Goal: Task Accomplishment & Management: Use online tool/utility

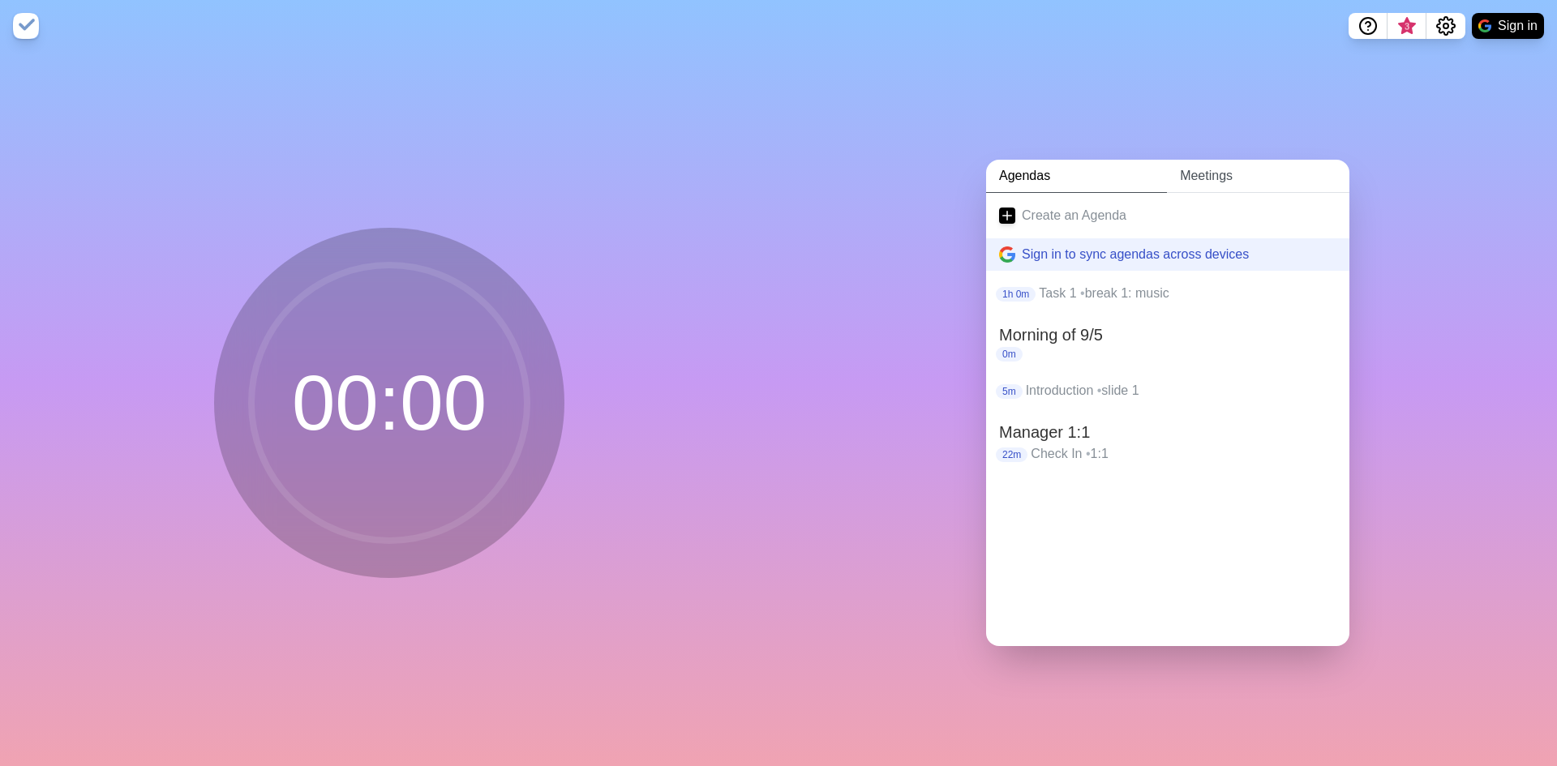
click at [1192, 168] on link "Meetings" at bounding box center [1258, 176] width 182 height 33
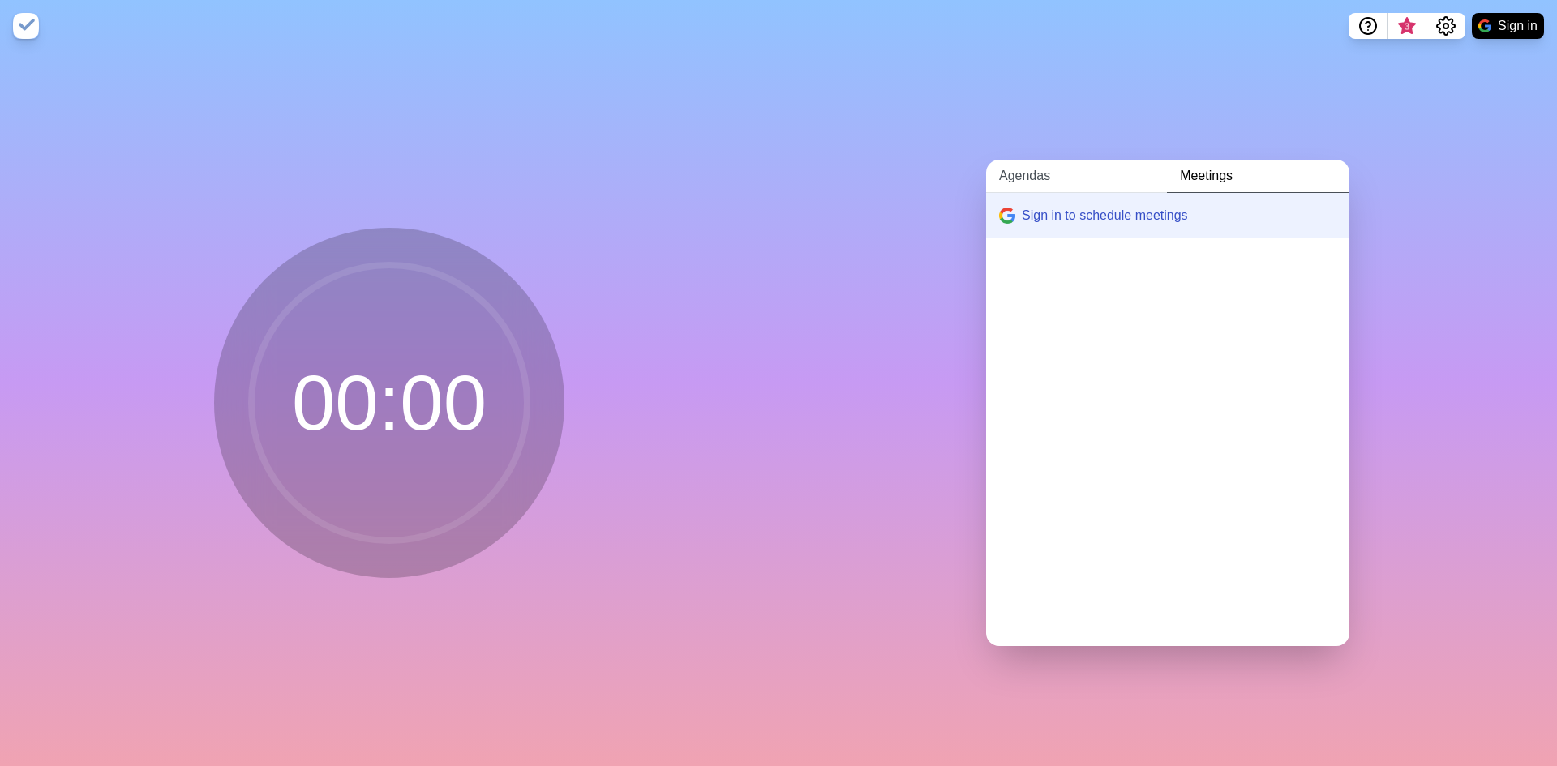
click at [1046, 177] on link "Agendas" at bounding box center [1076, 176] width 181 height 33
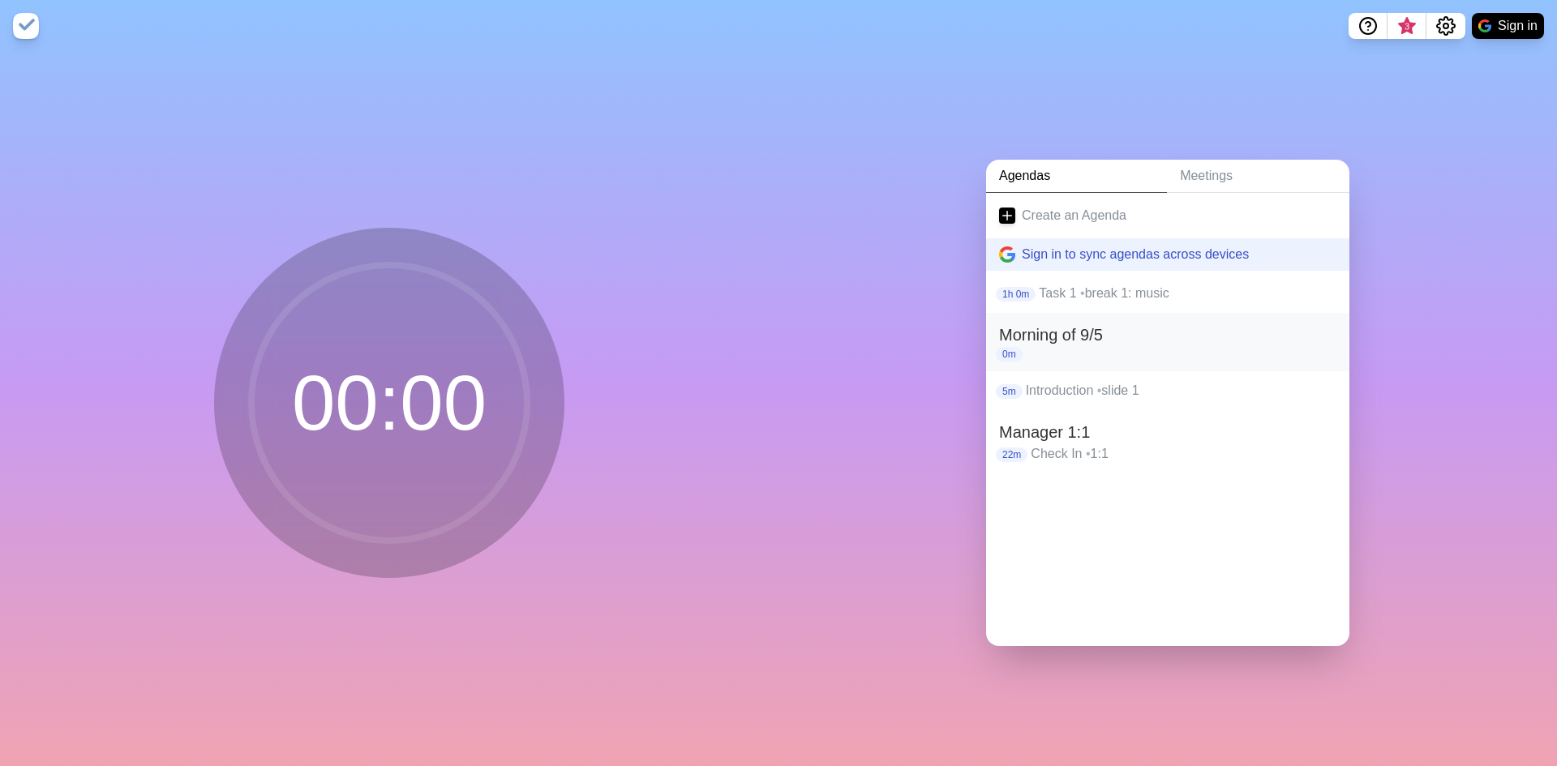
click at [1115, 323] on h2 "Morning of 9/5" at bounding box center [1167, 335] width 337 height 24
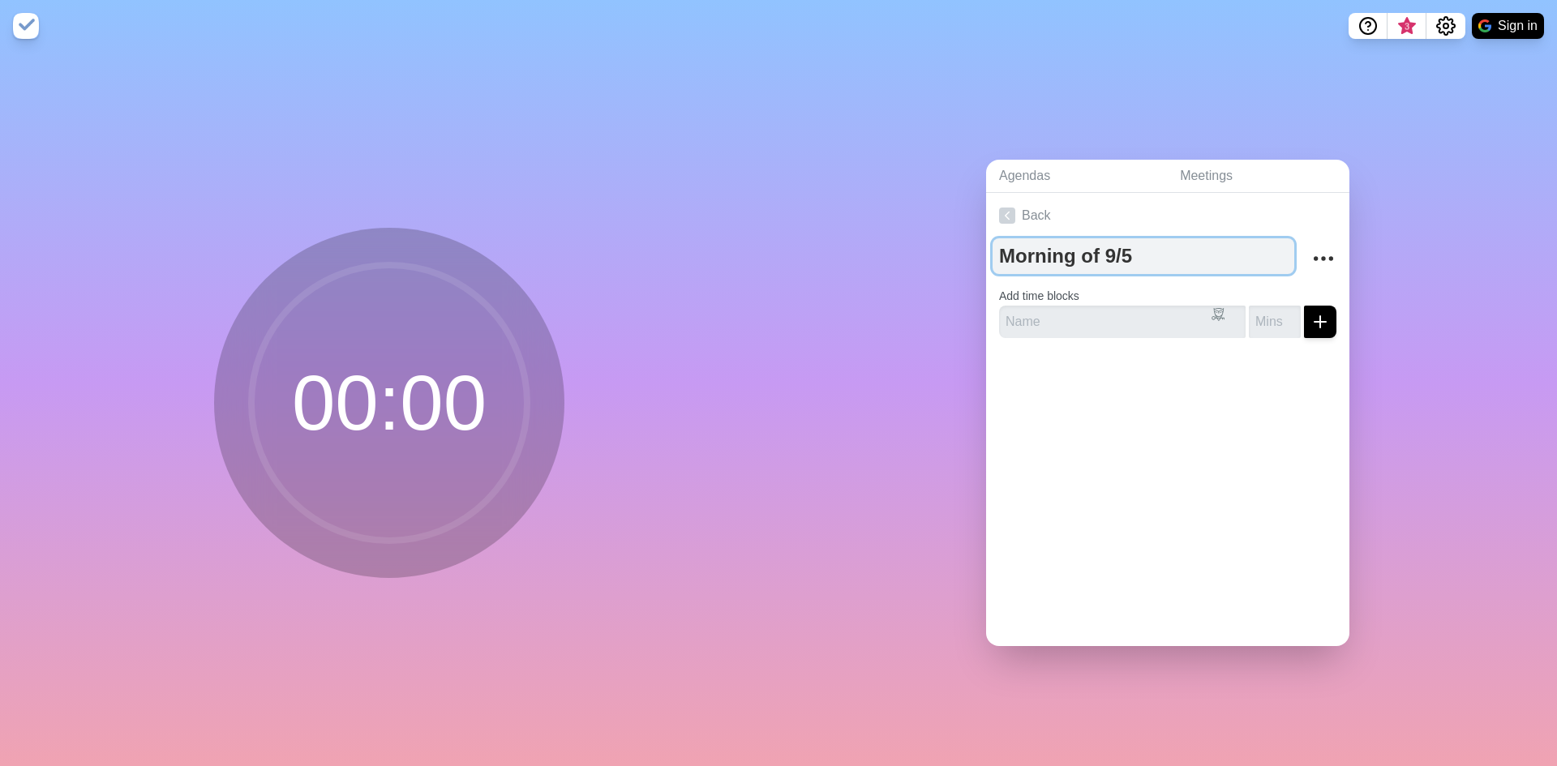
click at [1038, 247] on textarea "Morning of 9/5" at bounding box center [1143, 256] width 302 height 36
click at [1141, 248] on textarea "Morning of 9/5" at bounding box center [1143, 256] width 302 height 36
drag, startPoint x: 1130, startPoint y: 253, endPoint x: 1097, endPoint y: 253, distance: 32.4
click at [1097, 253] on textarea "Morning of 9/5" at bounding box center [1143, 256] width 302 height 36
type textarea "Morning of 10/15"
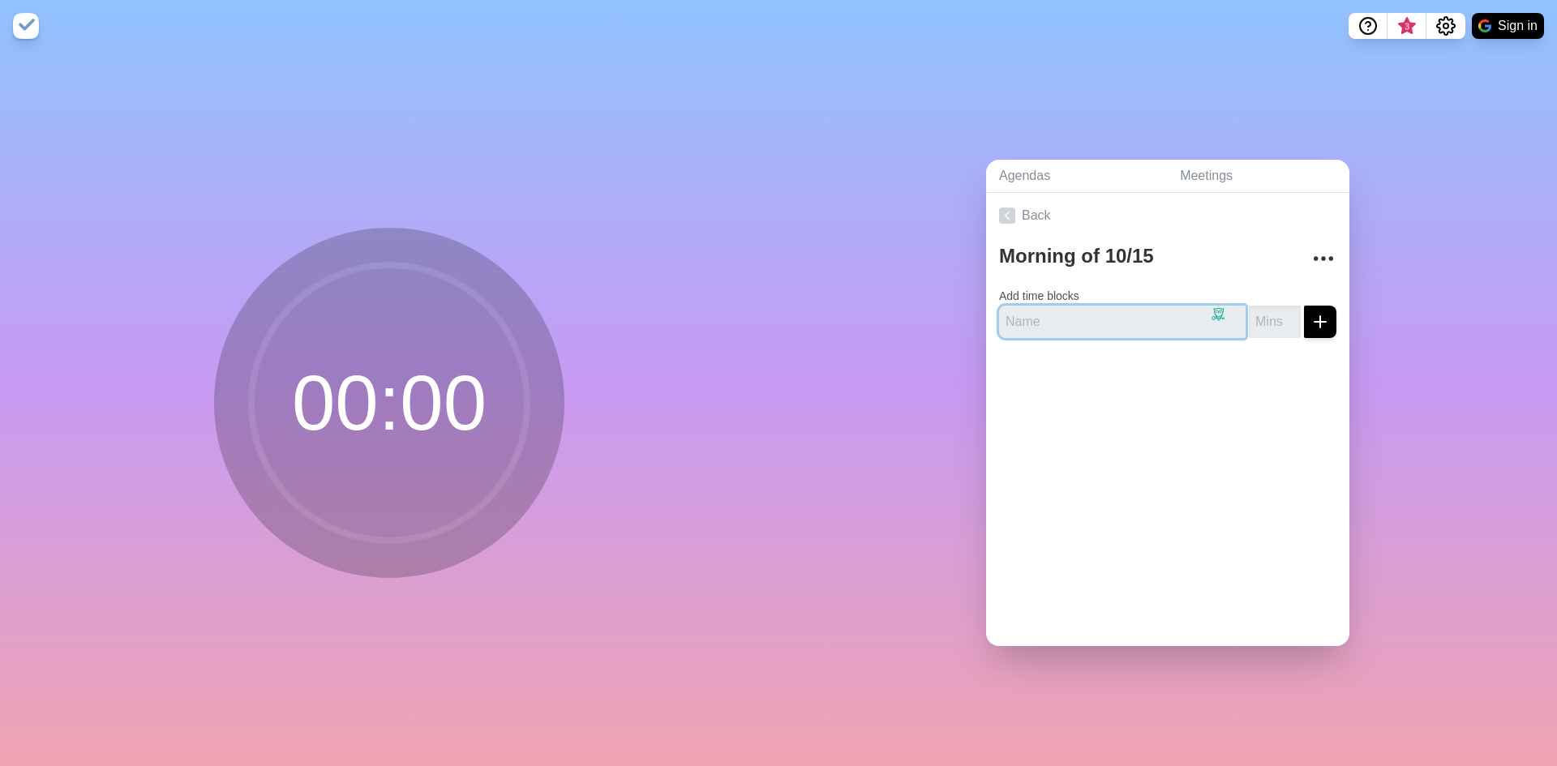
click at [1035, 306] on input "text" at bounding box center [1122, 322] width 246 height 32
type input "Task 1"
click at [1314, 322] on line "submit" at bounding box center [1319, 322] width 11 height 0
click at [1271, 312] on input "1" at bounding box center [1275, 322] width 52 height 32
click at [1271, 311] on input "2" at bounding box center [1275, 322] width 52 height 32
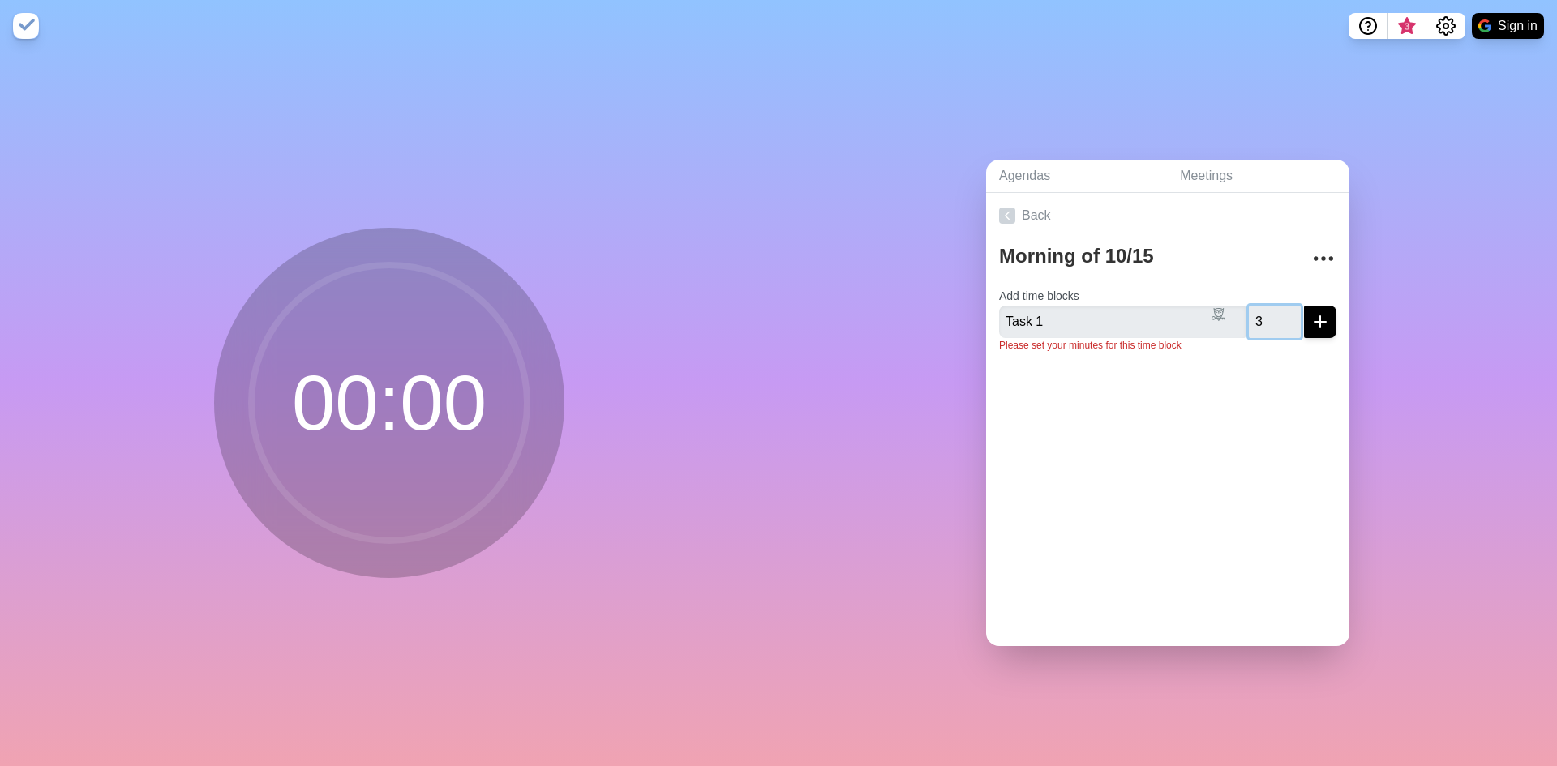
click at [1271, 311] on input "3" at bounding box center [1275, 322] width 52 height 32
click at [1271, 311] on input "4" at bounding box center [1275, 322] width 52 height 32
click at [1271, 311] on input "5" at bounding box center [1275, 322] width 52 height 32
click at [1271, 311] on input "6" at bounding box center [1275, 322] width 52 height 32
click at [1271, 311] on input "7" at bounding box center [1275, 322] width 52 height 32
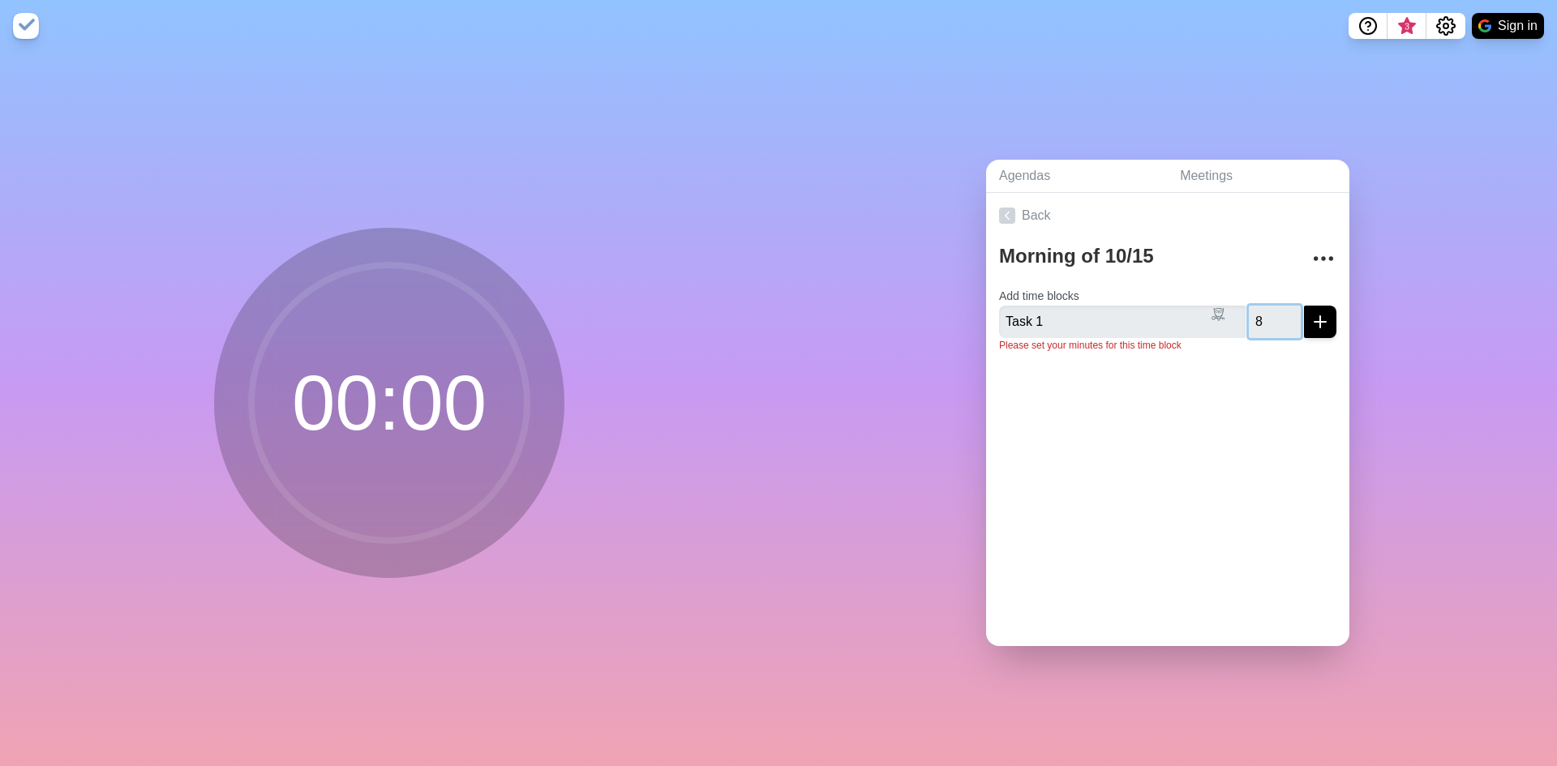
click at [1271, 311] on input "8" at bounding box center [1275, 322] width 52 height 32
click at [1271, 311] on input "9" at bounding box center [1275, 322] width 52 height 32
click at [1271, 311] on input "10" at bounding box center [1275, 322] width 52 height 32
click at [1271, 311] on input "11" at bounding box center [1275, 322] width 52 height 32
click at [1271, 311] on input "12" at bounding box center [1275, 322] width 52 height 32
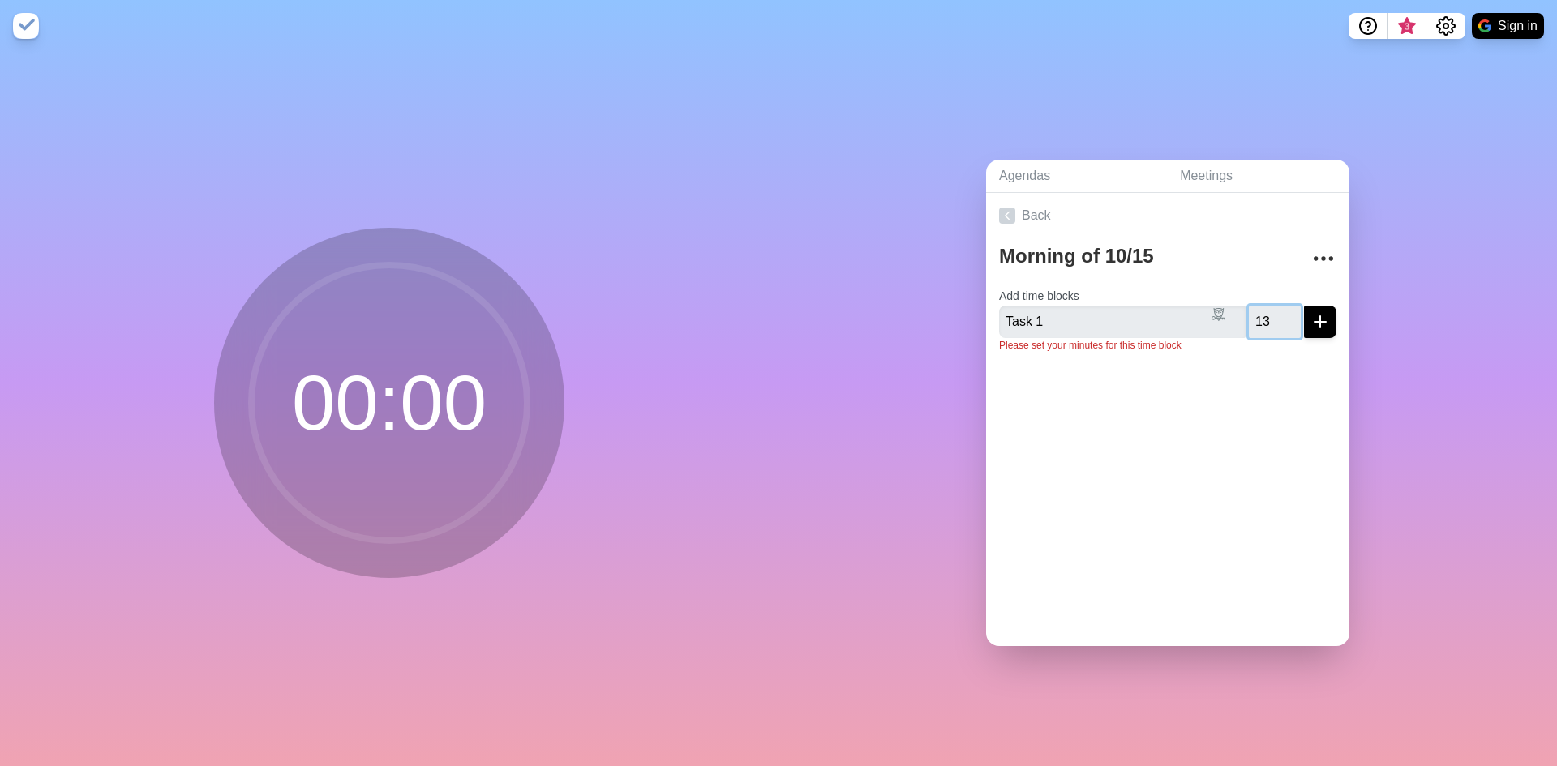
click at [1271, 311] on input "13" at bounding box center [1275, 322] width 52 height 32
click at [1271, 311] on input "14" at bounding box center [1275, 322] width 52 height 32
click at [1271, 311] on input "15" at bounding box center [1275, 322] width 52 height 32
click at [1271, 311] on input "16" at bounding box center [1275, 322] width 52 height 32
click at [1271, 311] on input "17" at bounding box center [1275, 322] width 52 height 32
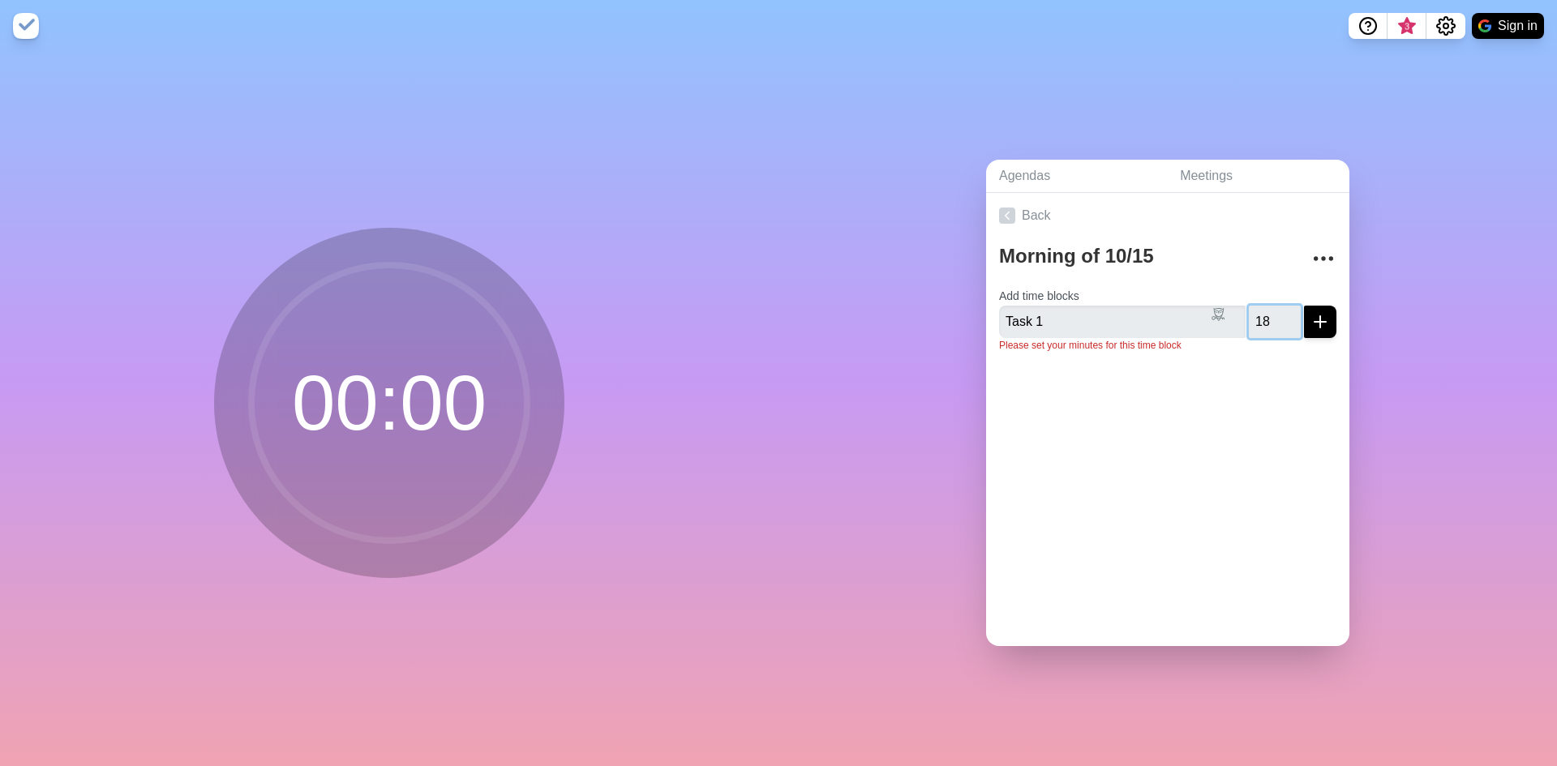
click at [1271, 311] on input "18" at bounding box center [1275, 322] width 52 height 32
click at [1271, 311] on input "19" at bounding box center [1275, 322] width 52 height 32
click at [1271, 311] on input "29" at bounding box center [1275, 322] width 52 height 32
type input "30"
click at [1272, 311] on input "30" at bounding box center [1275, 322] width 52 height 32
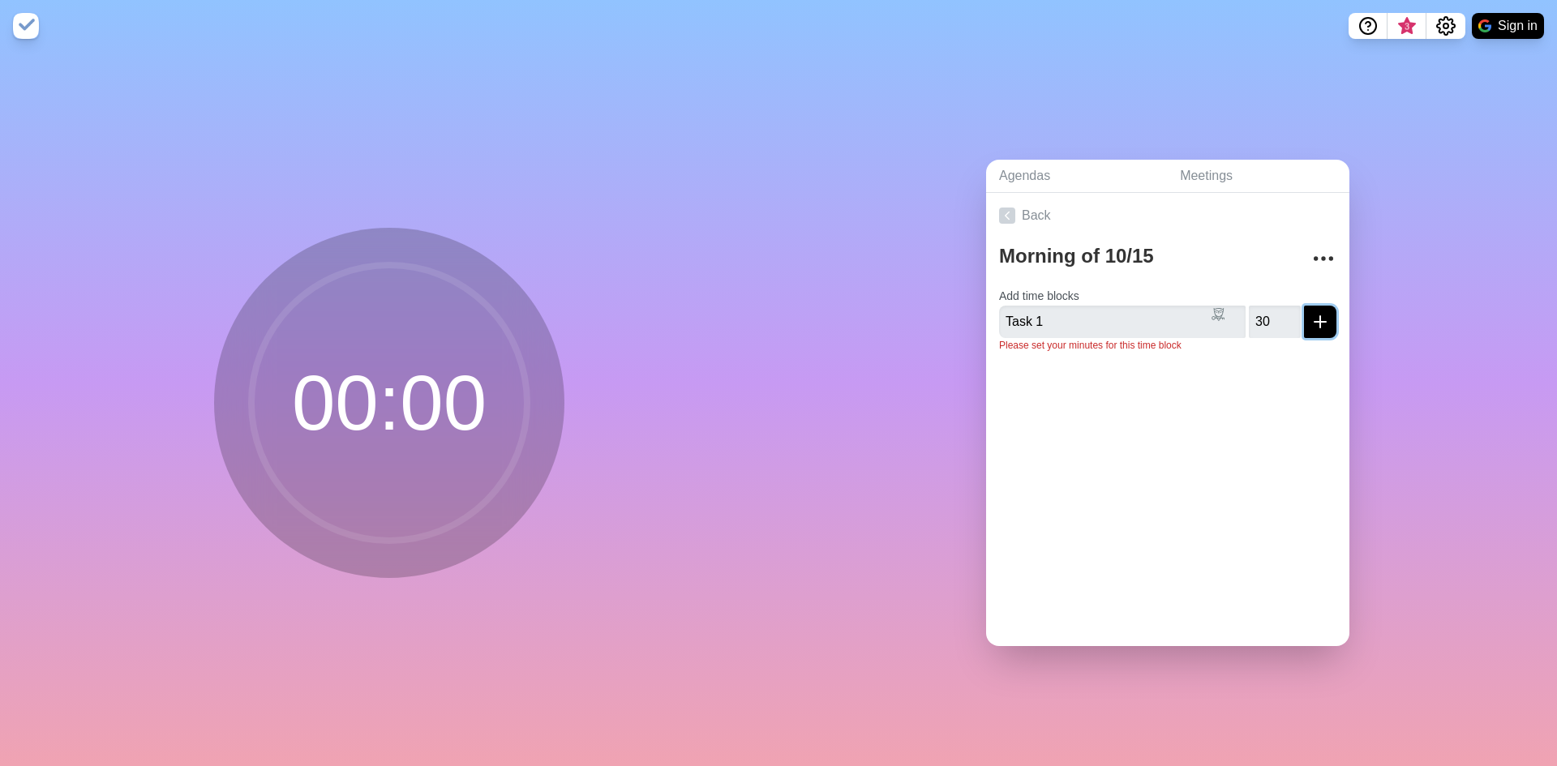
click at [1310, 312] on icon "submit" at bounding box center [1319, 321] width 19 height 19
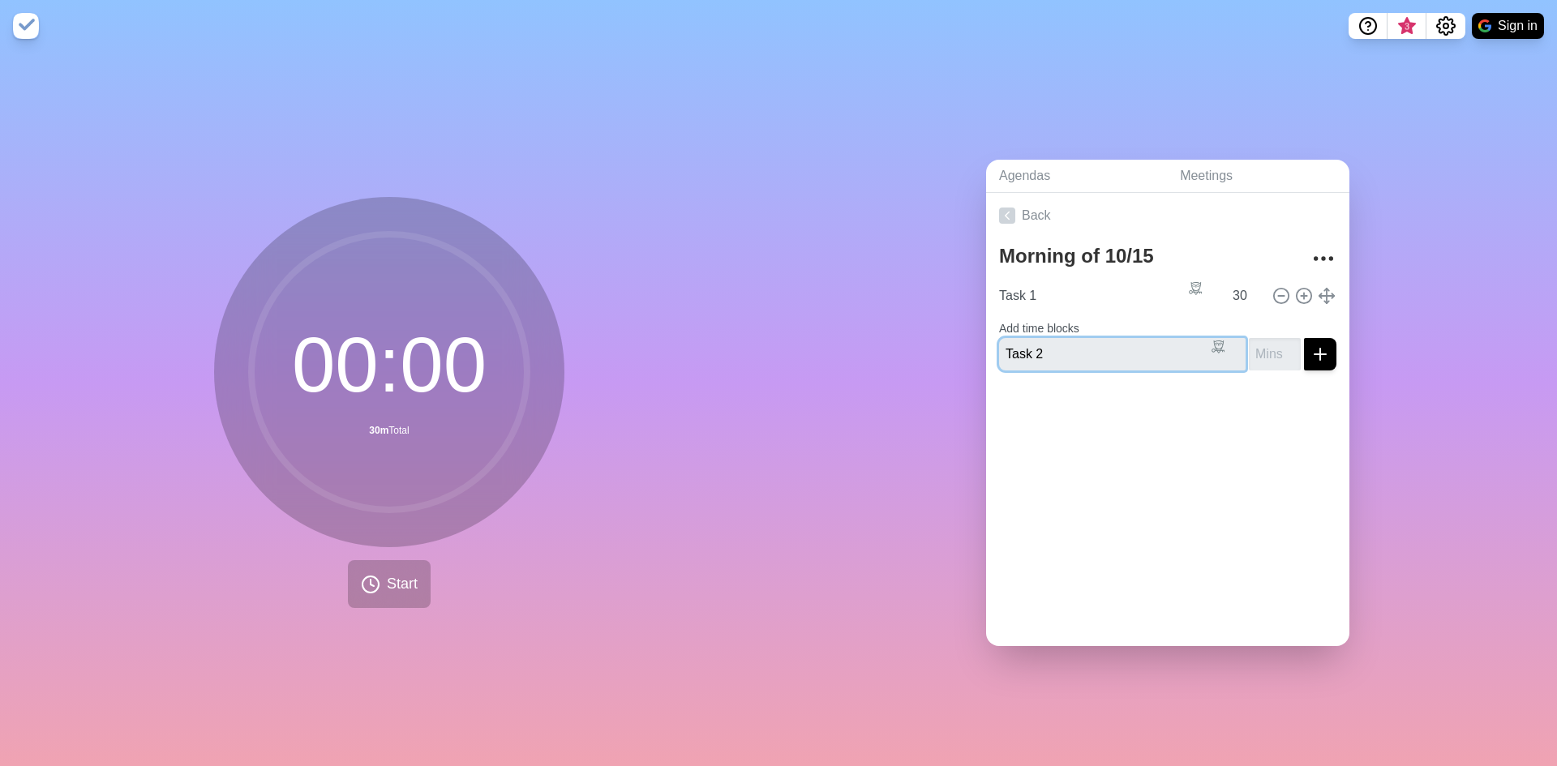
type input "Task 2"
click at [1249, 358] on input "number" at bounding box center [1275, 354] width 52 height 32
type input "30"
click at [1314, 354] on line "submit" at bounding box center [1319, 354] width 11 height 0
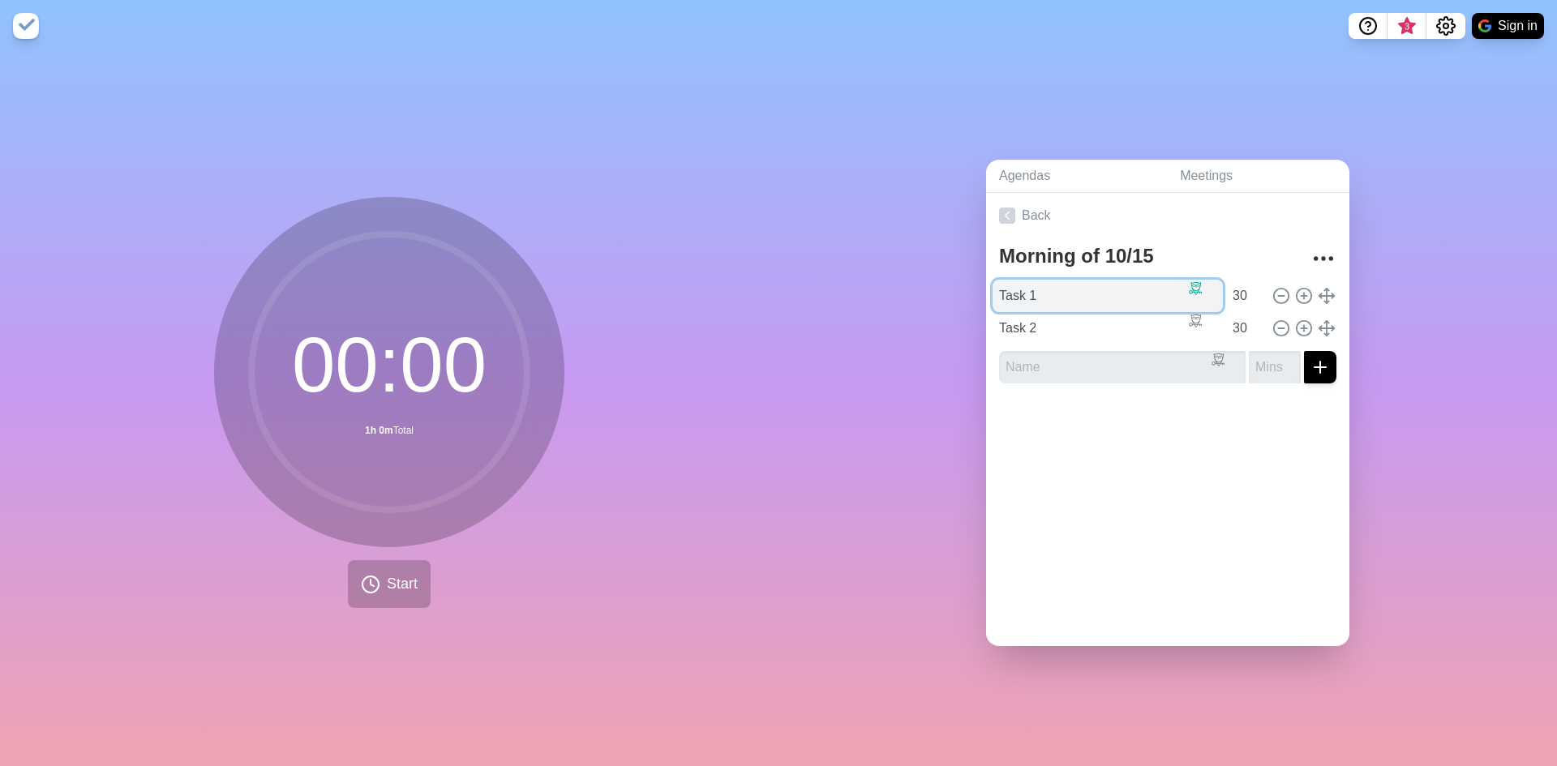
click at [1034, 294] on input "Task 1" at bounding box center [1107, 296] width 230 height 32
click at [384, 565] on button "Start" at bounding box center [389, 584] width 83 height 48
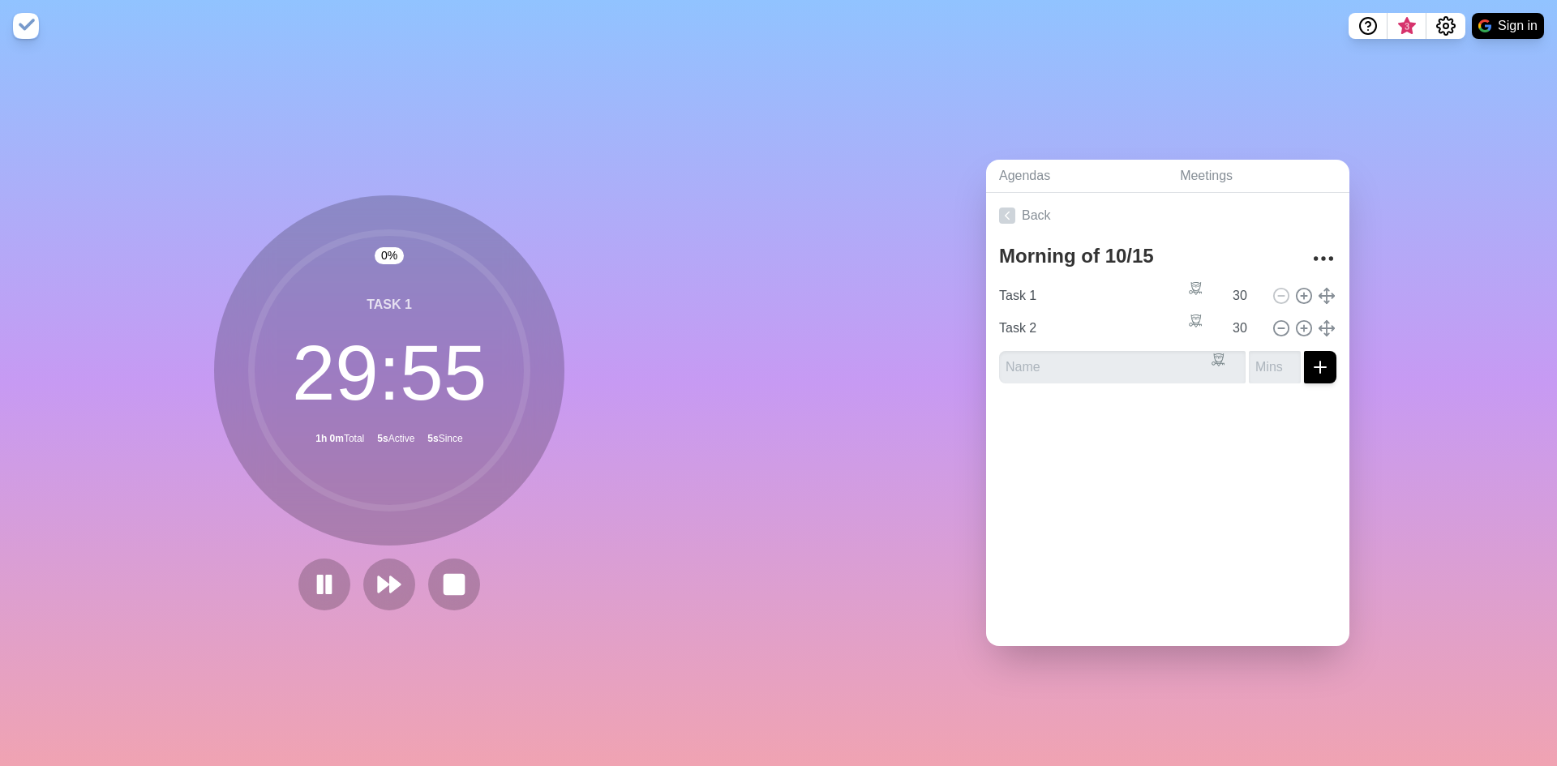
drag, startPoint x: 1061, startPoint y: 472, endPoint x: 1112, endPoint y: 472, distance: 51.1
click at [1112, 472] on div "Back Morning of 10/15 Task 1 30 Task 2 30" at bounding box center [1167, 419] width 363 height 453
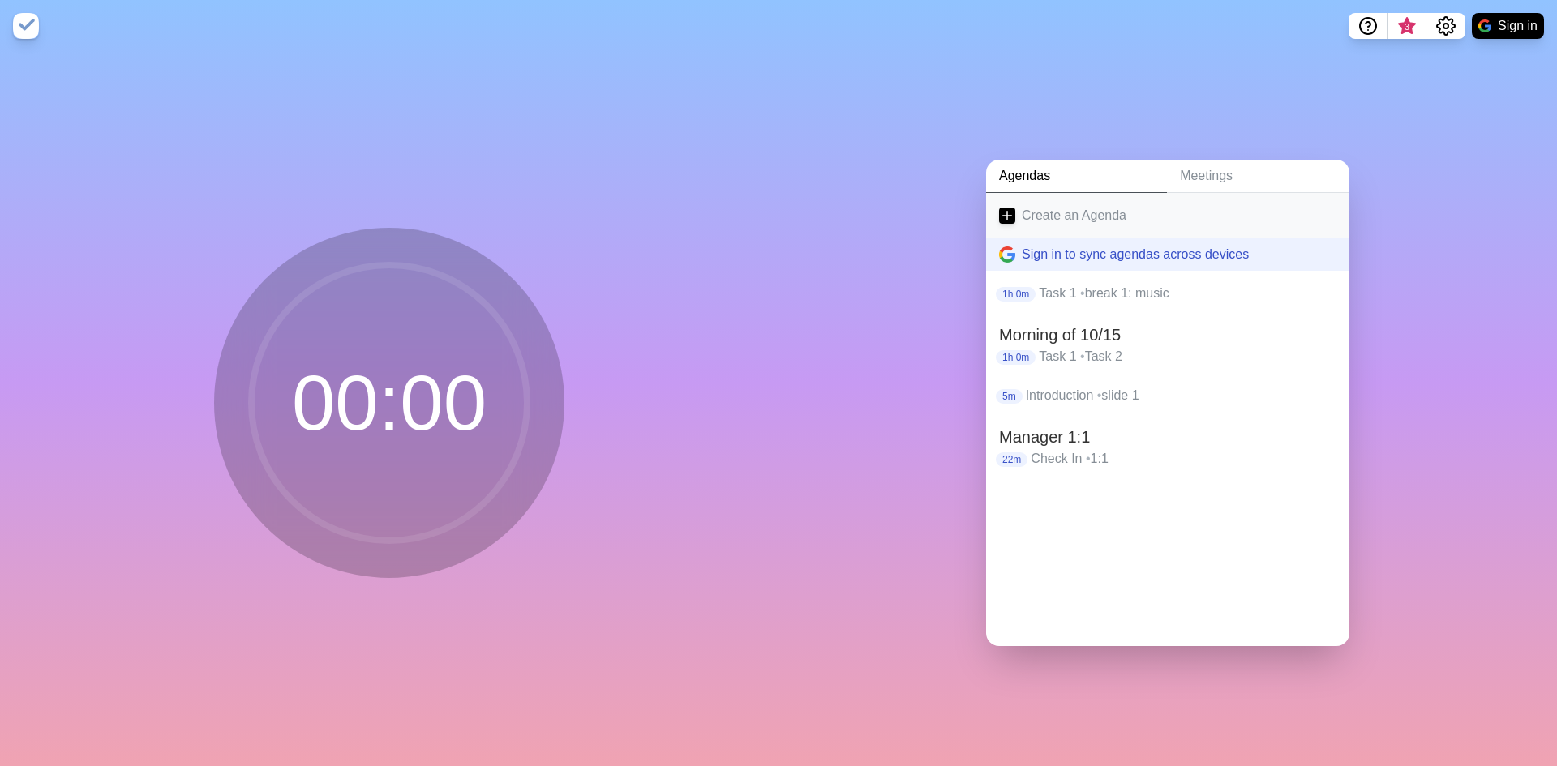
click at [1034, 202] on link "Create an Agenda" at bounding box center [1167, 215] width 363 height 45
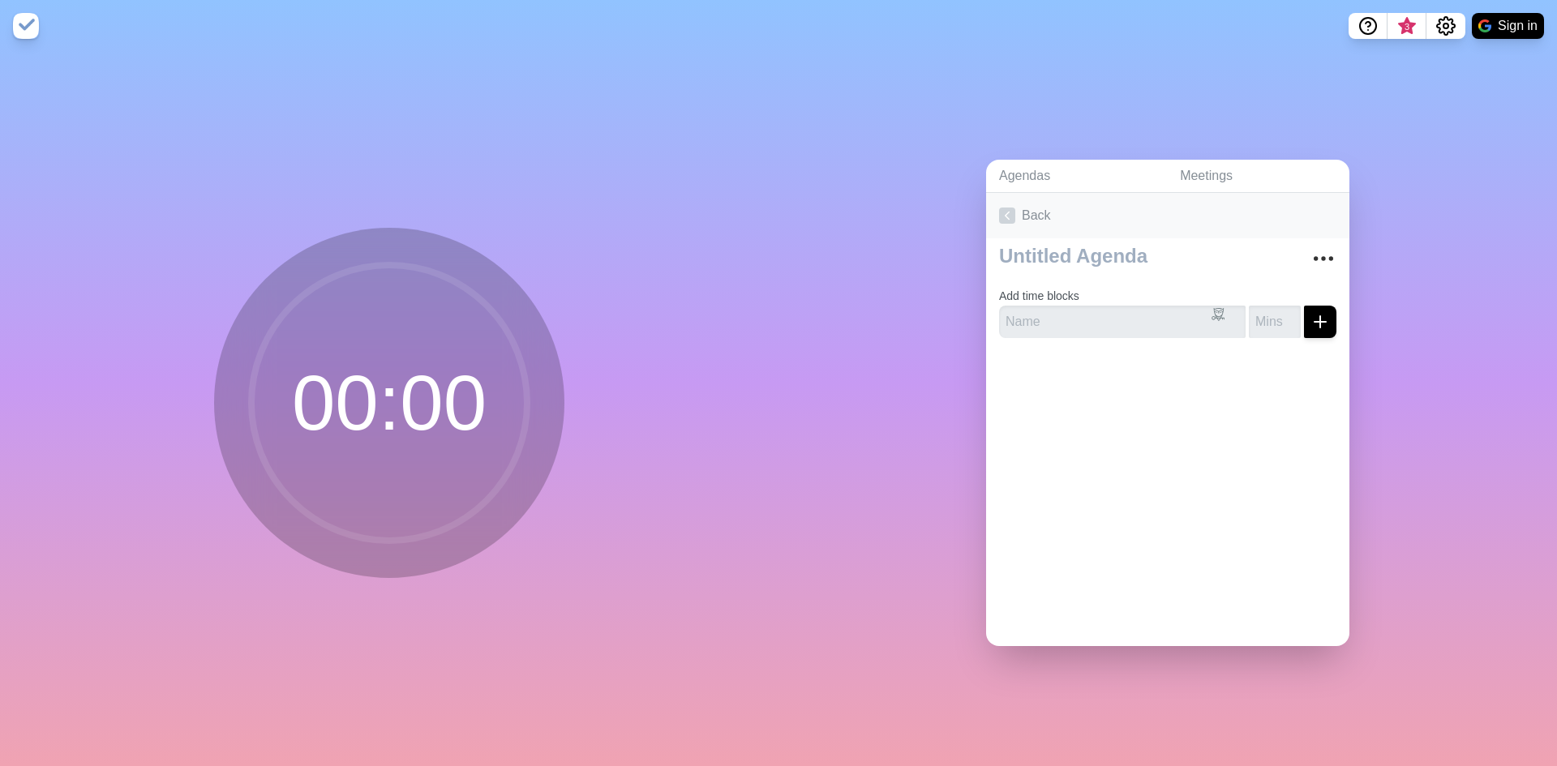
click at [994, 221] on link "Back" at bounding box center [1167, 215] width 363 height 45
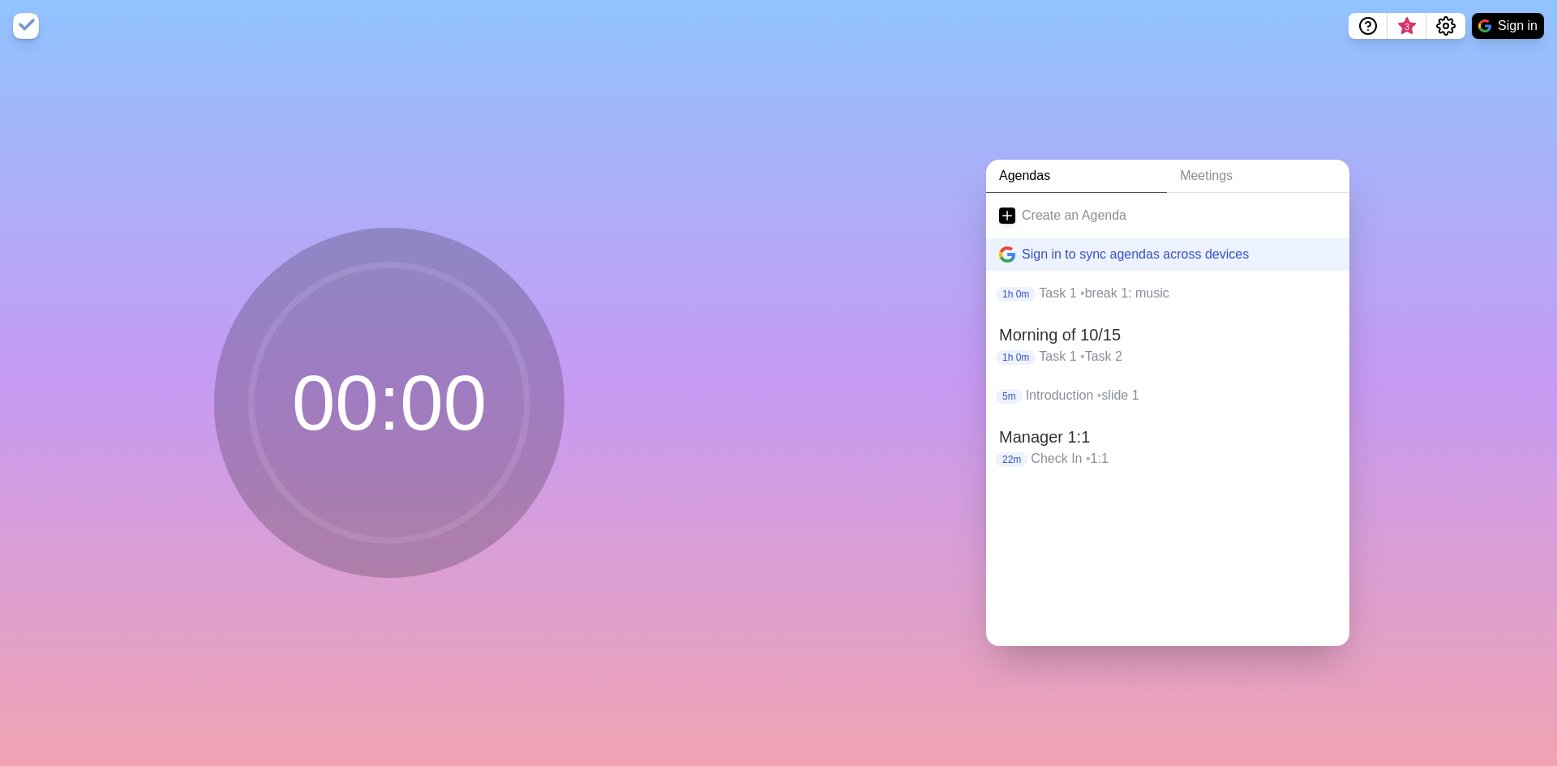
click at [1031, 160] on link "Agendas" at bounding box center [1076, 176] width 181 height 33
click at [1046, 170] on link "Agendas" at bounding box center [1076, 176] width 181 height 33
click at [1201, 172] on link "Meetings" at bounding box center [1258, 176] width 182 height 33
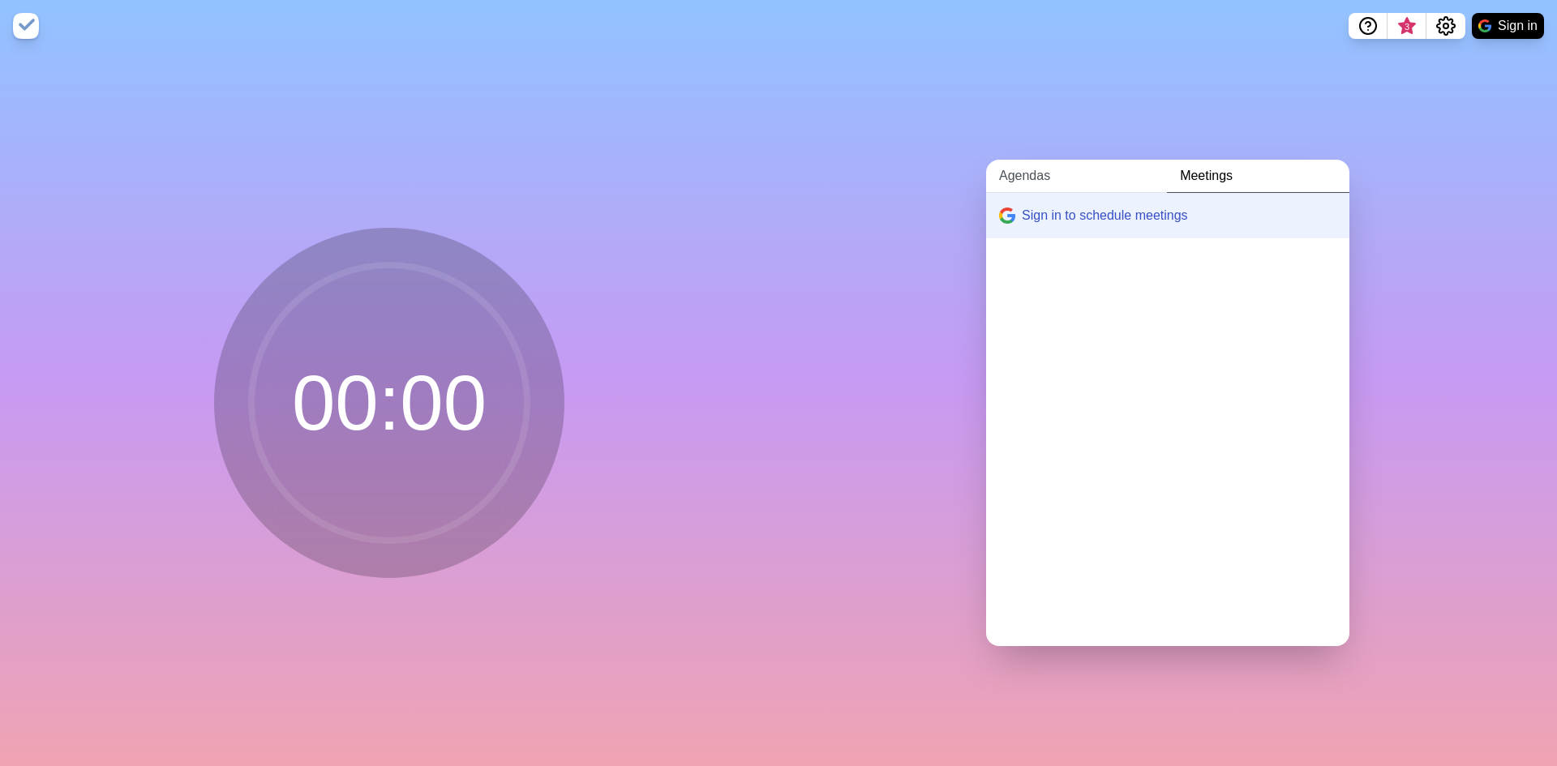
click at [1015, 160] on link "Agendas" at bounding box center [1076, 176] width 181 height 33
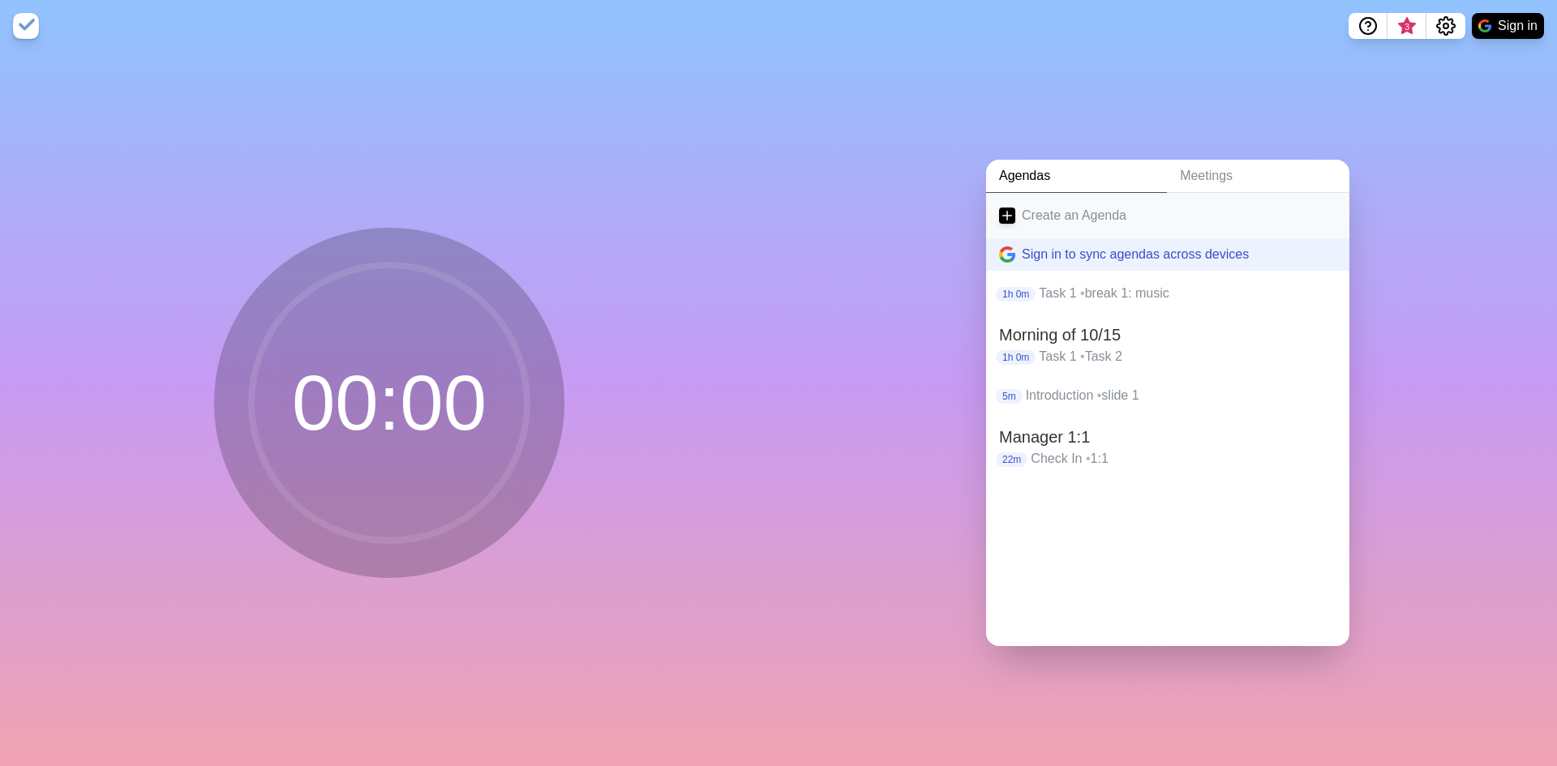
click at [1036, 206] on link "Create an Agenda" at bounding box center [1167, 215] width 363 height 45
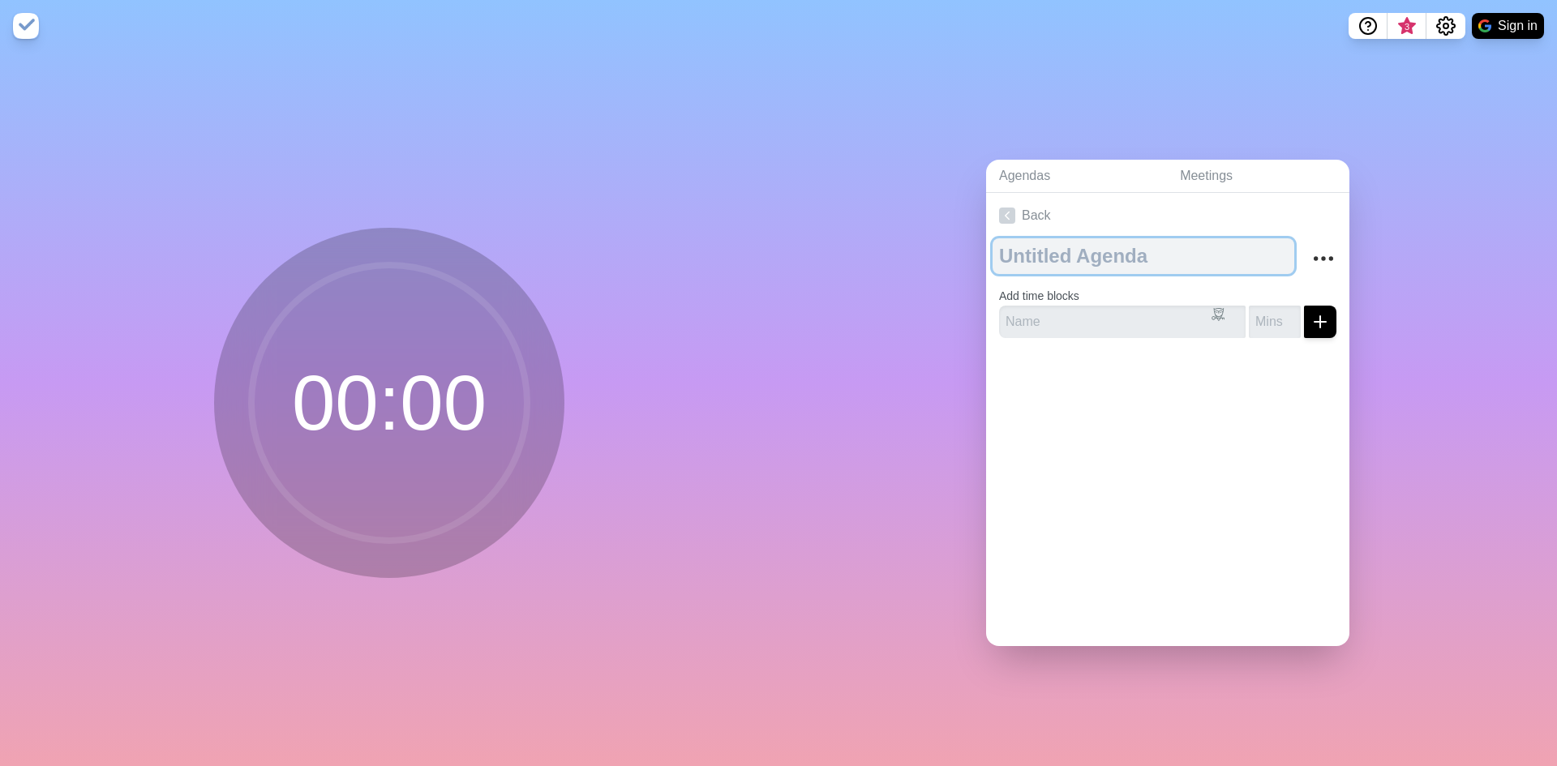
click at [1031, 238] on textarea at bounding box center [1143, 256] width 302 height 36
type textarea "Task List 10/14"
type input "T"
type input "Check email"
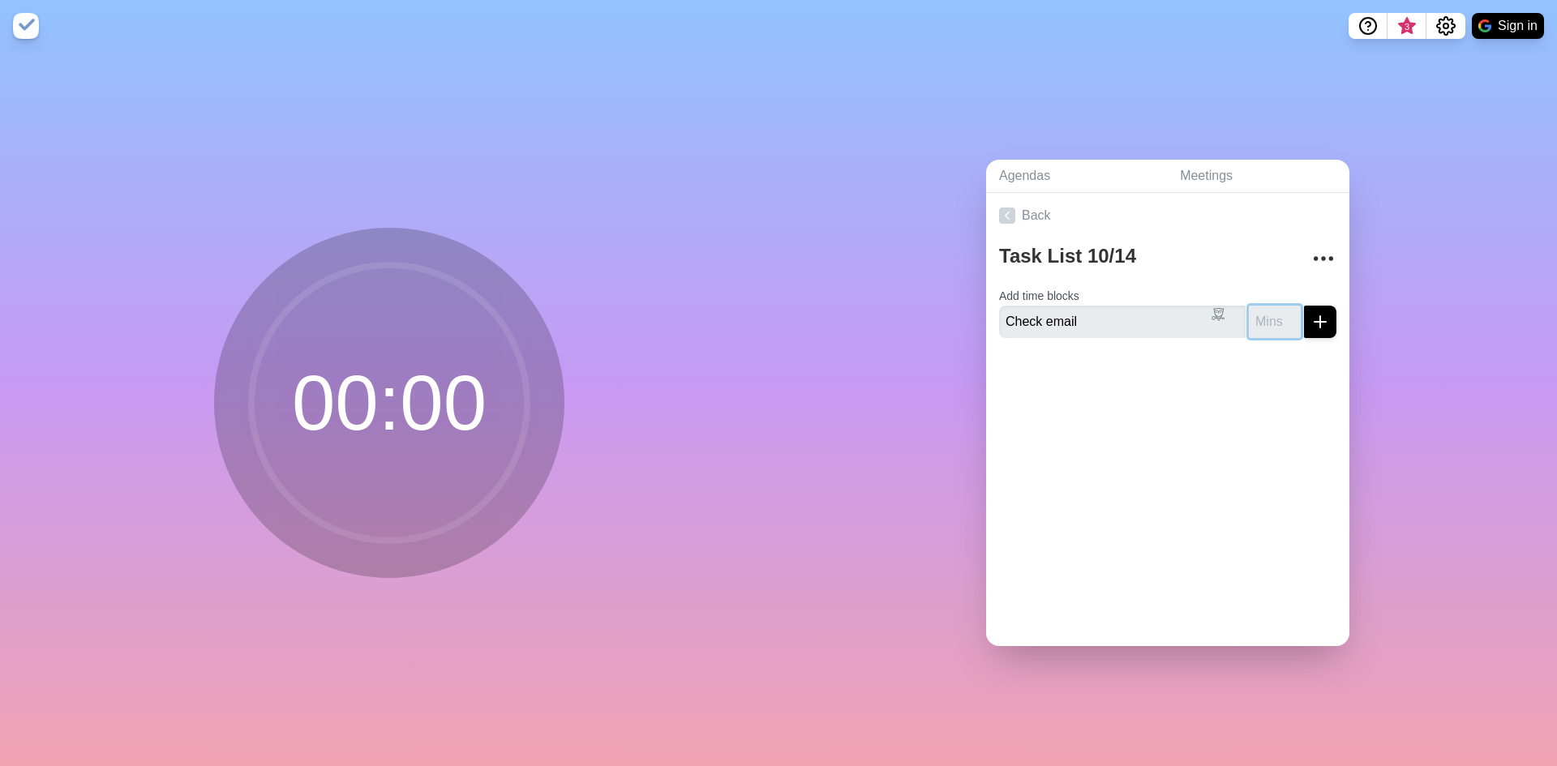
click at [1257, 313] on input "number" at bounding box center [1275, 322] width 52 height 32
type input "30"
click at [1310, 318] on icon "submit" at bounding box center [1319, 321] width 19 height 19
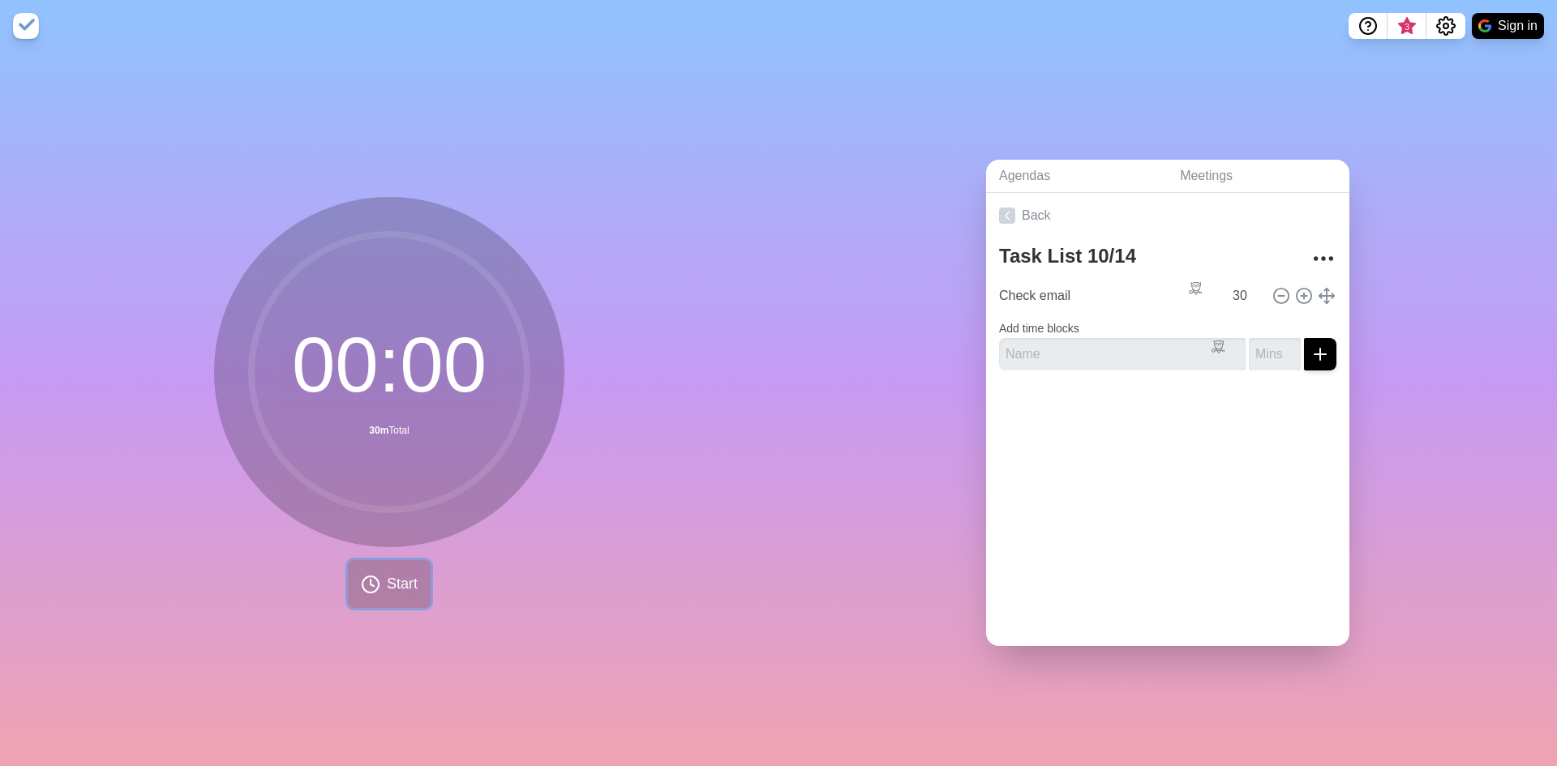
click at [393, 573] on span "Start" at bounding box center [402, 584] width 31 height 22
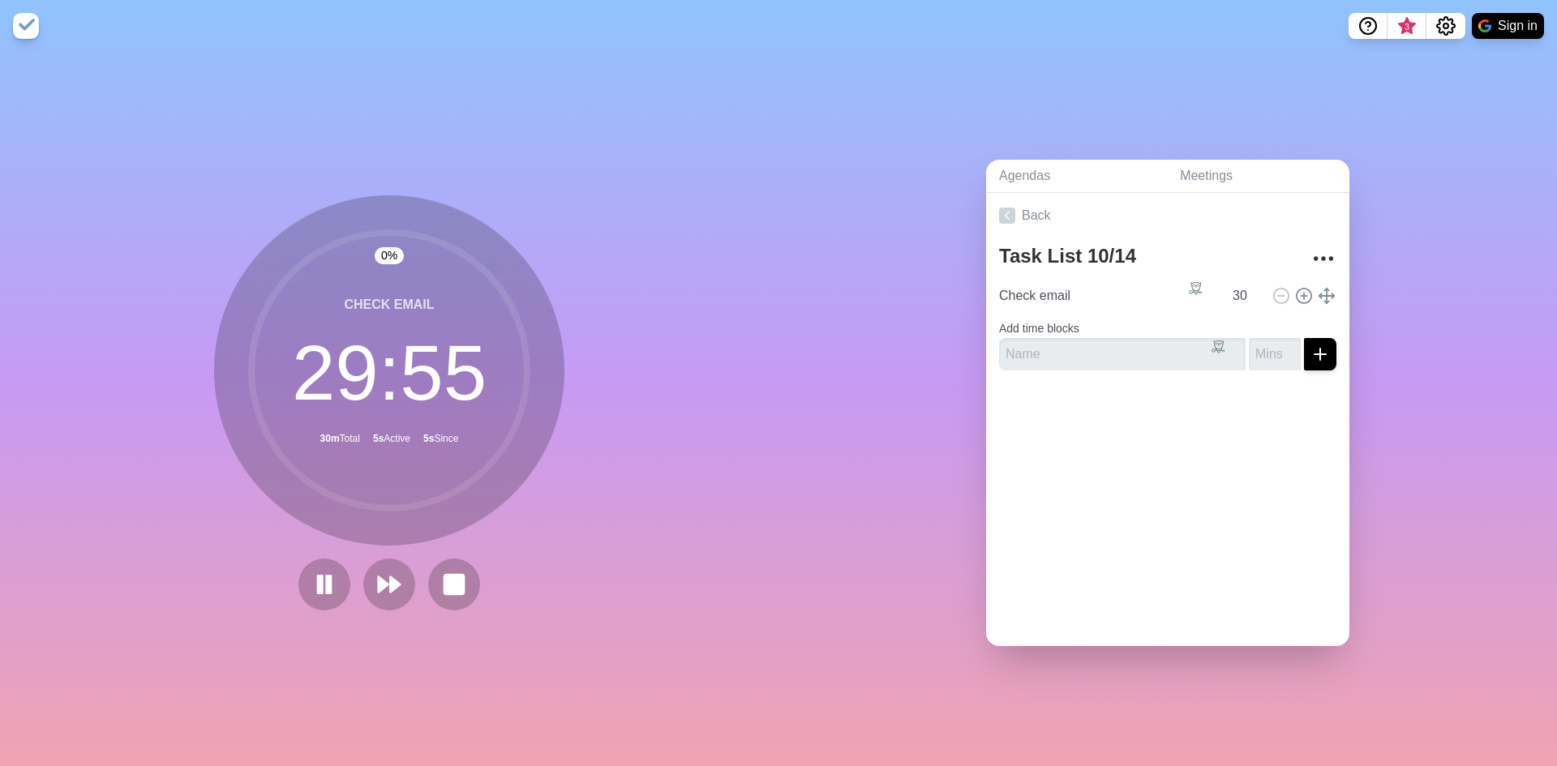
click at [1070, 377] on div "Back Task List 10/14 Check email 30 Add time blocks" at bounding box center [1167, 419] width 363 height 453
click at [1113, 349] on input "text" at bounding box center [1122, 354] width 246 height 32
type input "Task 2"
click at [1254, 338] on input "number" at bounding box center [1275, 354] width 52 height 32
type input "5"
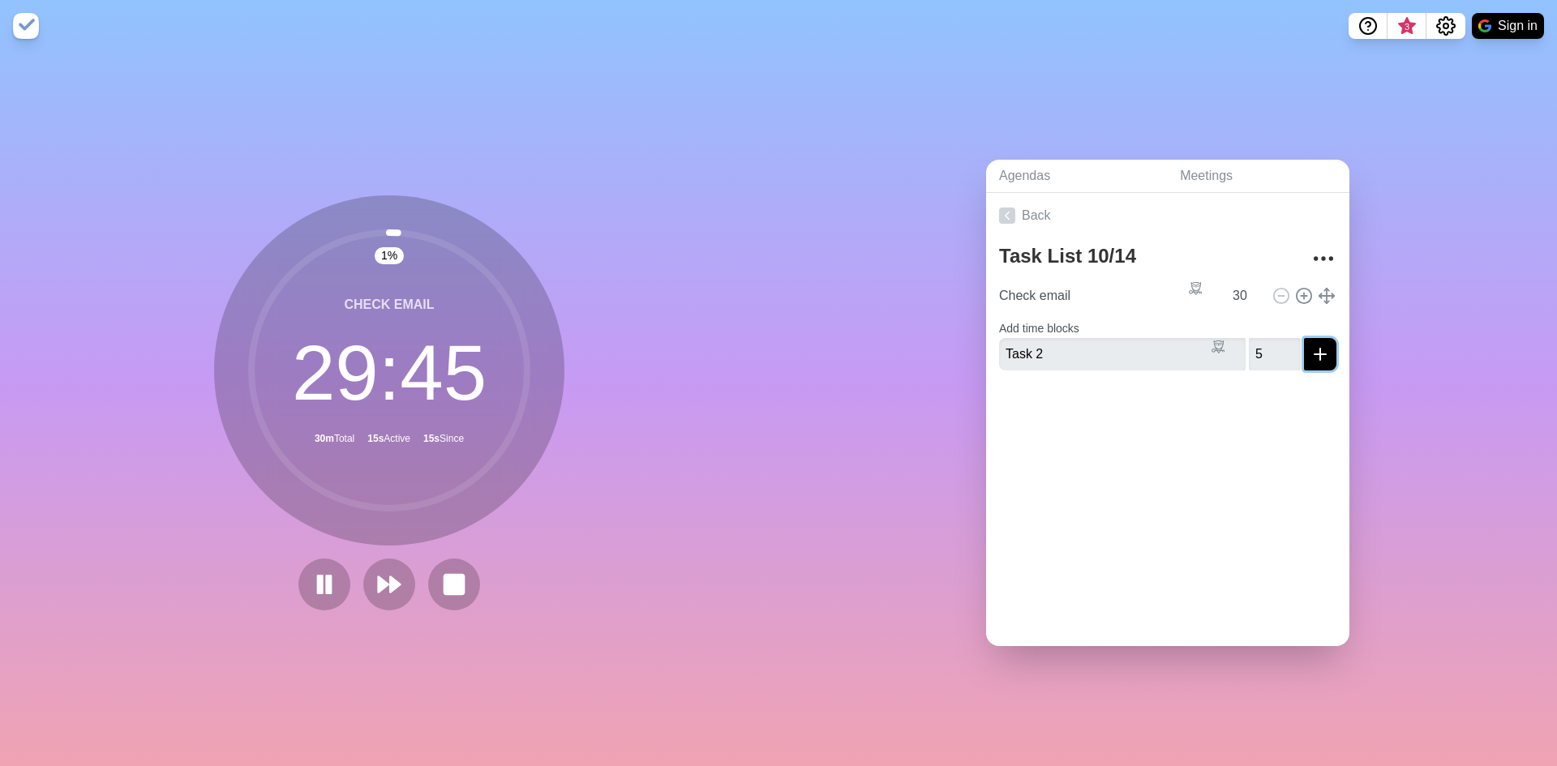
click at [1314, 354] on line "submit" at bounding box center [1319, 354] width 11 height 0
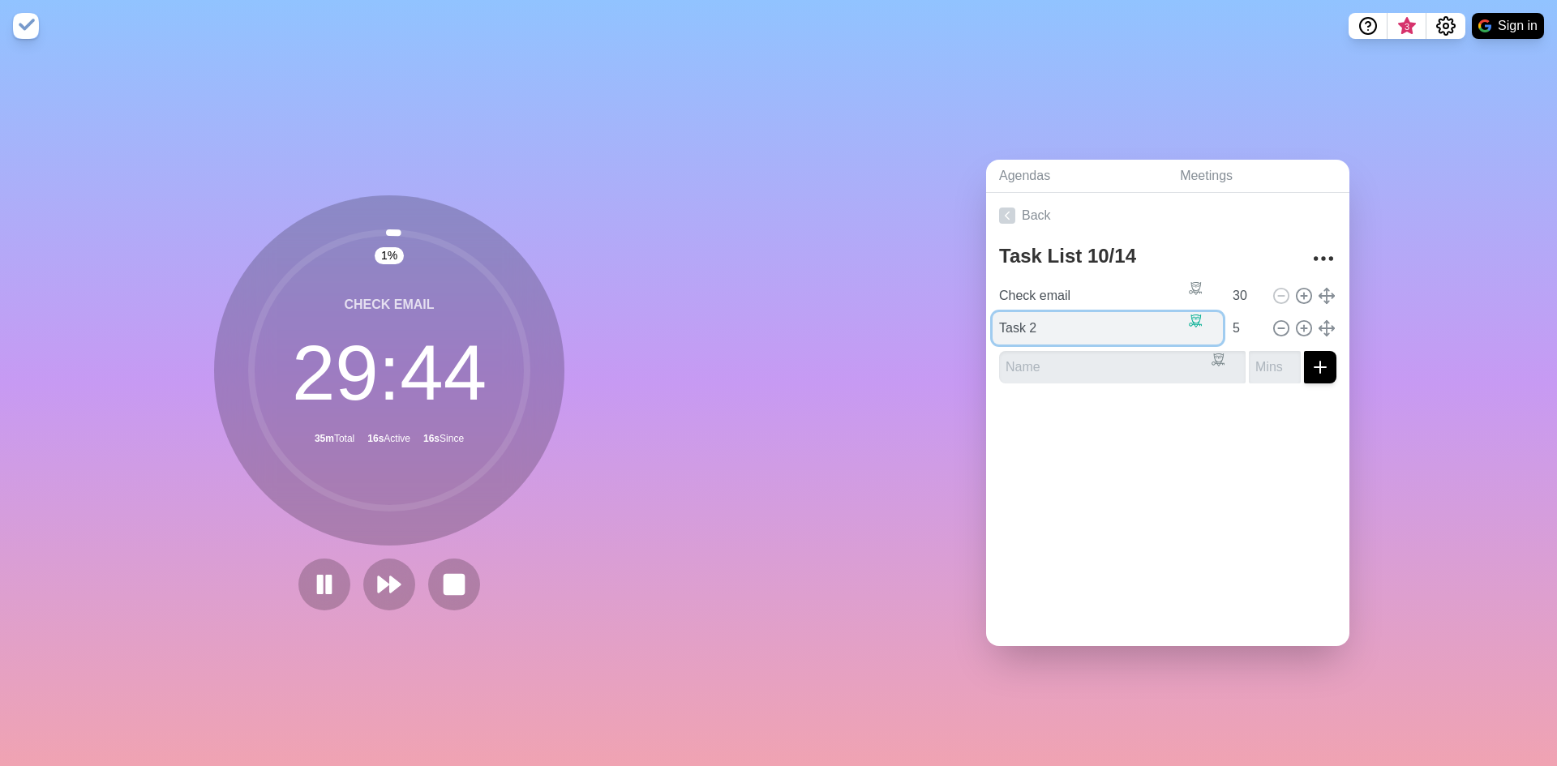
click at [1033, 322] on input "Task 2" at bounding box center [1107, 328] width 230 height 32
click at [1295, 320] on icon at bounding box center [1304, 328] width 18 height 18
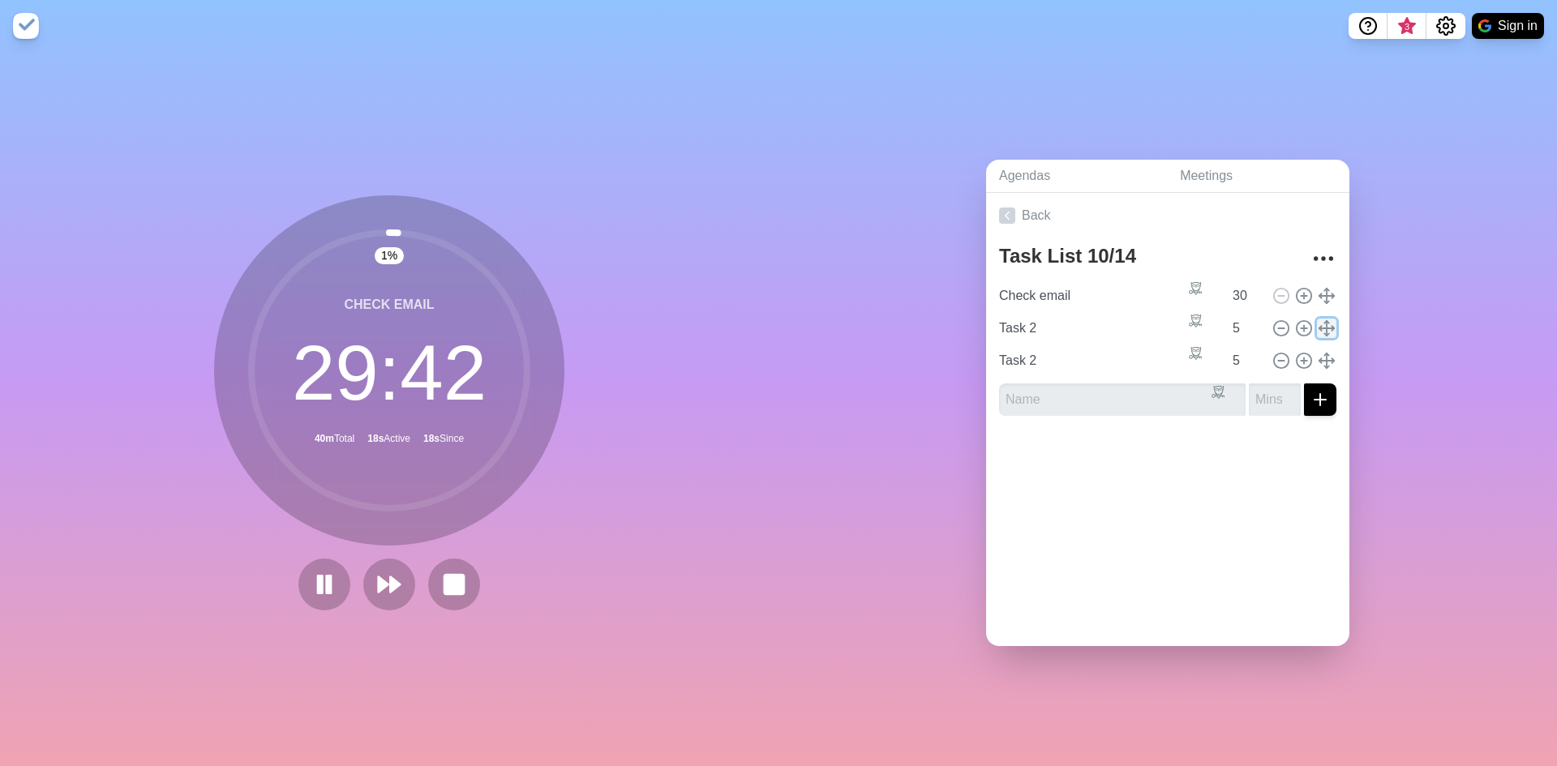
click at [1319, 328] on line at bounding box center [1326, 328] width 15 height 0
drag, startPoint x: 1124, startPoint y: 321, endPoint x: 1300, endPoint y: 323, distance: 176.0
click at [1126, 321] on input "Task 2" at bounding box center [1107, 328] width 230 height 32
type input "Check email"
type input "30"
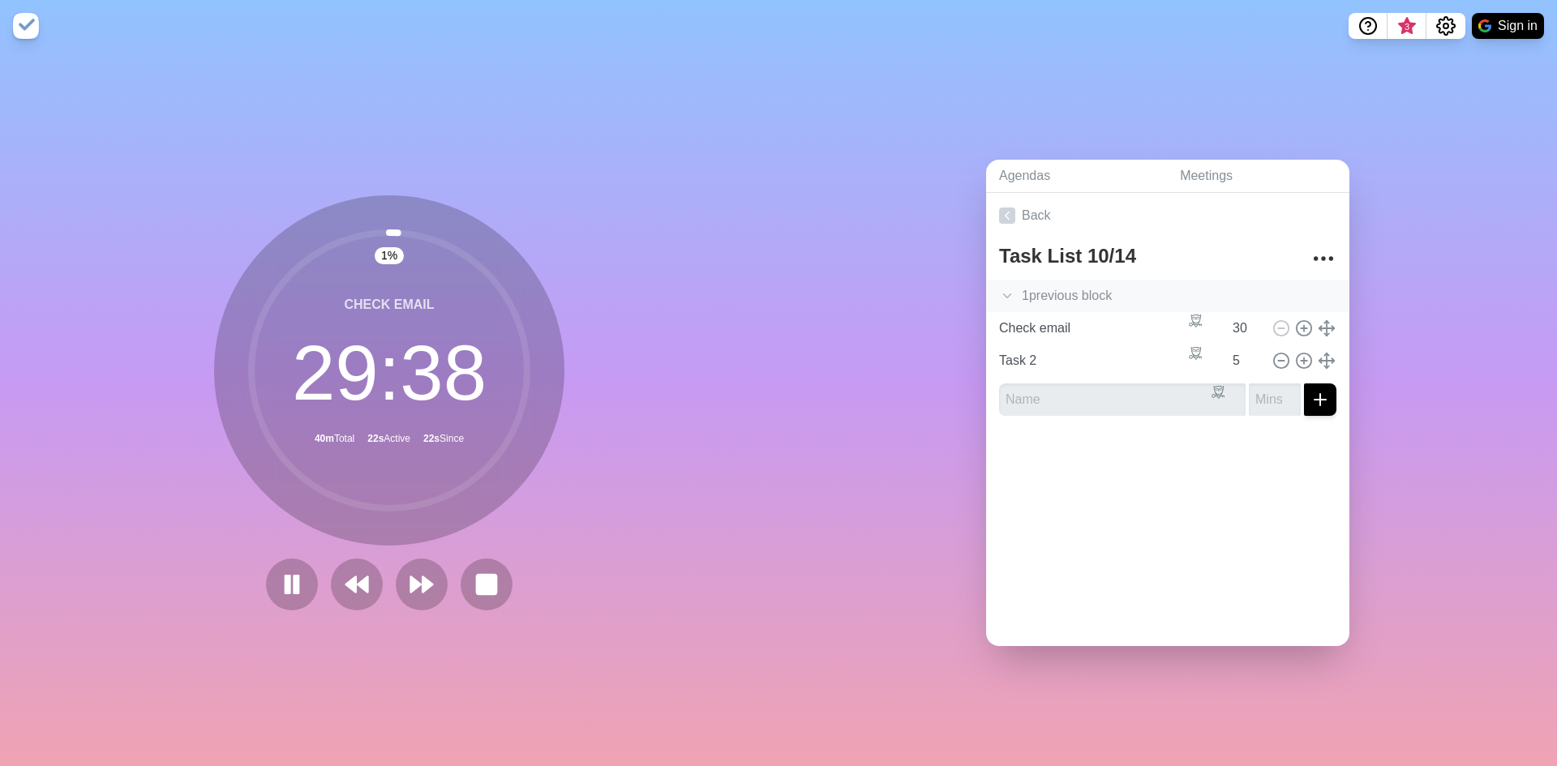
drag, startPoint x: 1307, startPoint y: 323, endPoint x: 1084, endPoint y: 300, distance: 224.1
click at [1084, 300] on div "1 previous block Task 2 5 Check email 30 Task 2 5" at bounding box center [1167, 328] width 337 height 97
click at [1318, 324] on icon at bounding box center [1327, 328] width 18 height 18
click at [1004, 288] on icon at bounding box center [1007, 296] width 16 height 16
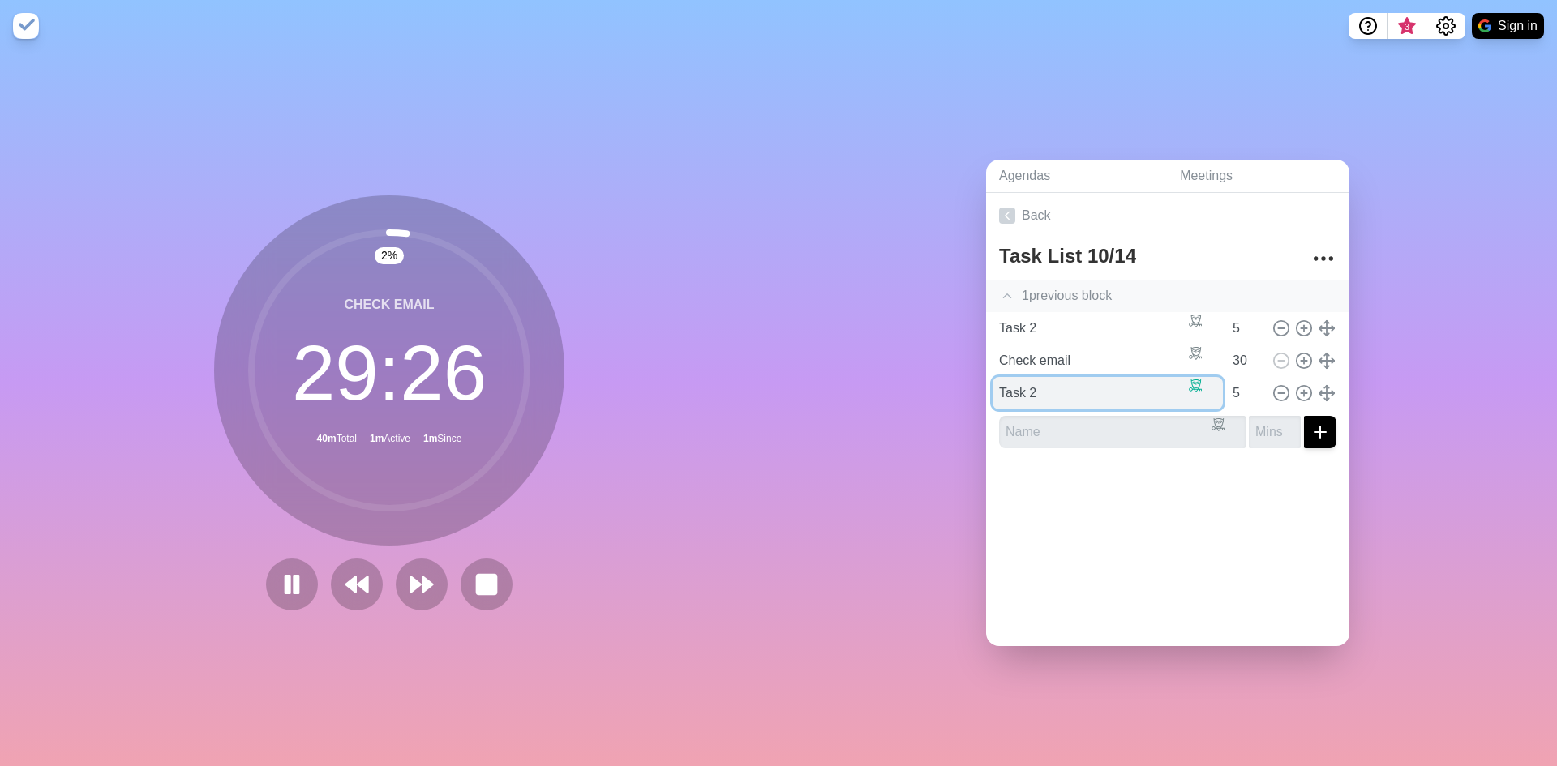
click at [1053, 382] on input "Task 2" at bounding box center [1107, 393] width 230 height 32
click at [1071, 391] on input "Task 2" at bounding box center [1107, 393] width 230 height 32
click at [1317, 389] on button at bounding box center [1326, 393] width 19 height 19
click at [1318, 389] on icon at bounding box center [1327, 393] width 18 height 18
click at [1035, 338] on div "Task 2 5 Check email 30 Task 2 5" at bounding box center [1167, 360] width 337 height 97
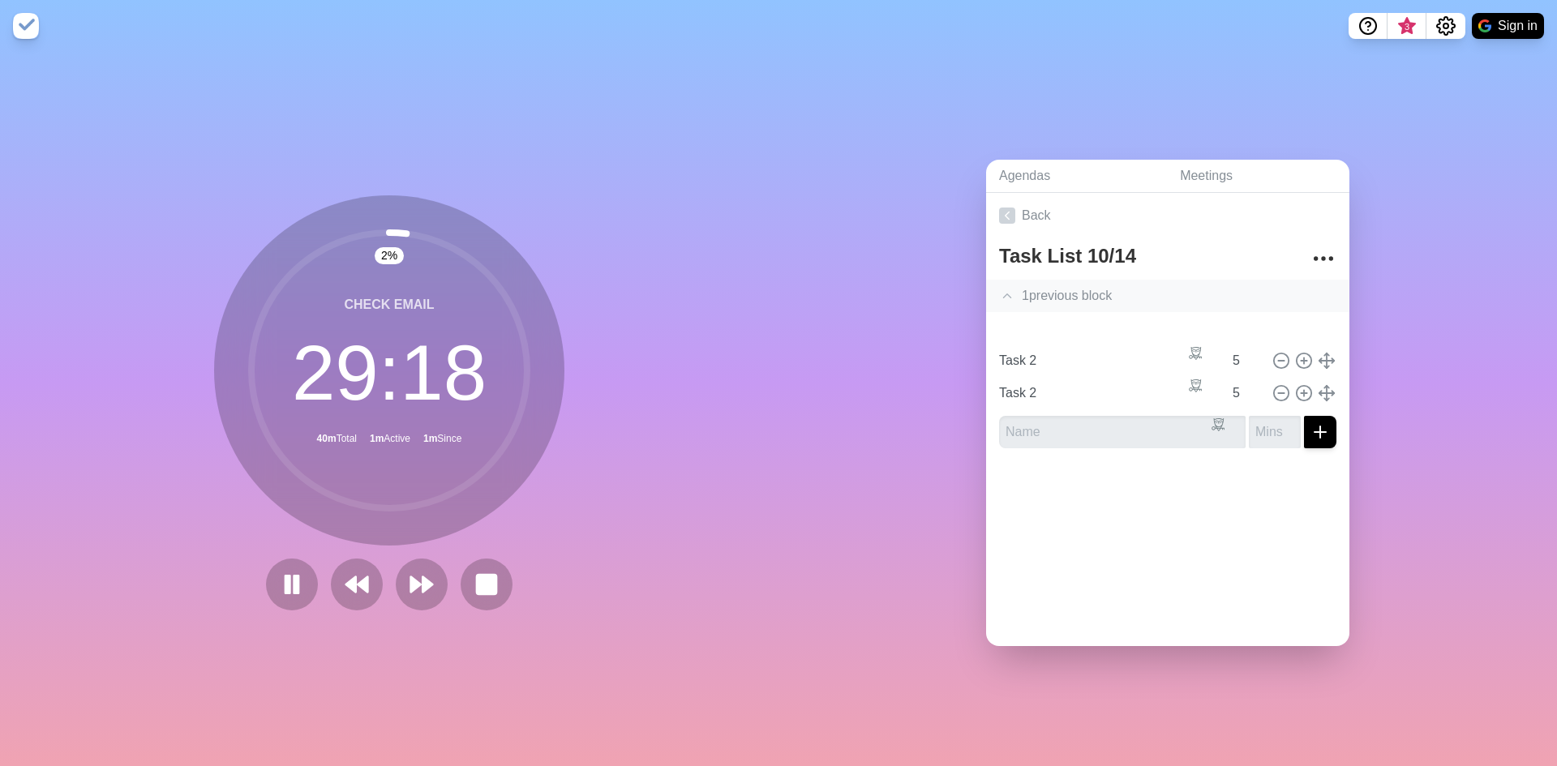
type input "Check email"
type input "30"
type input "Task 2"
type input "5"
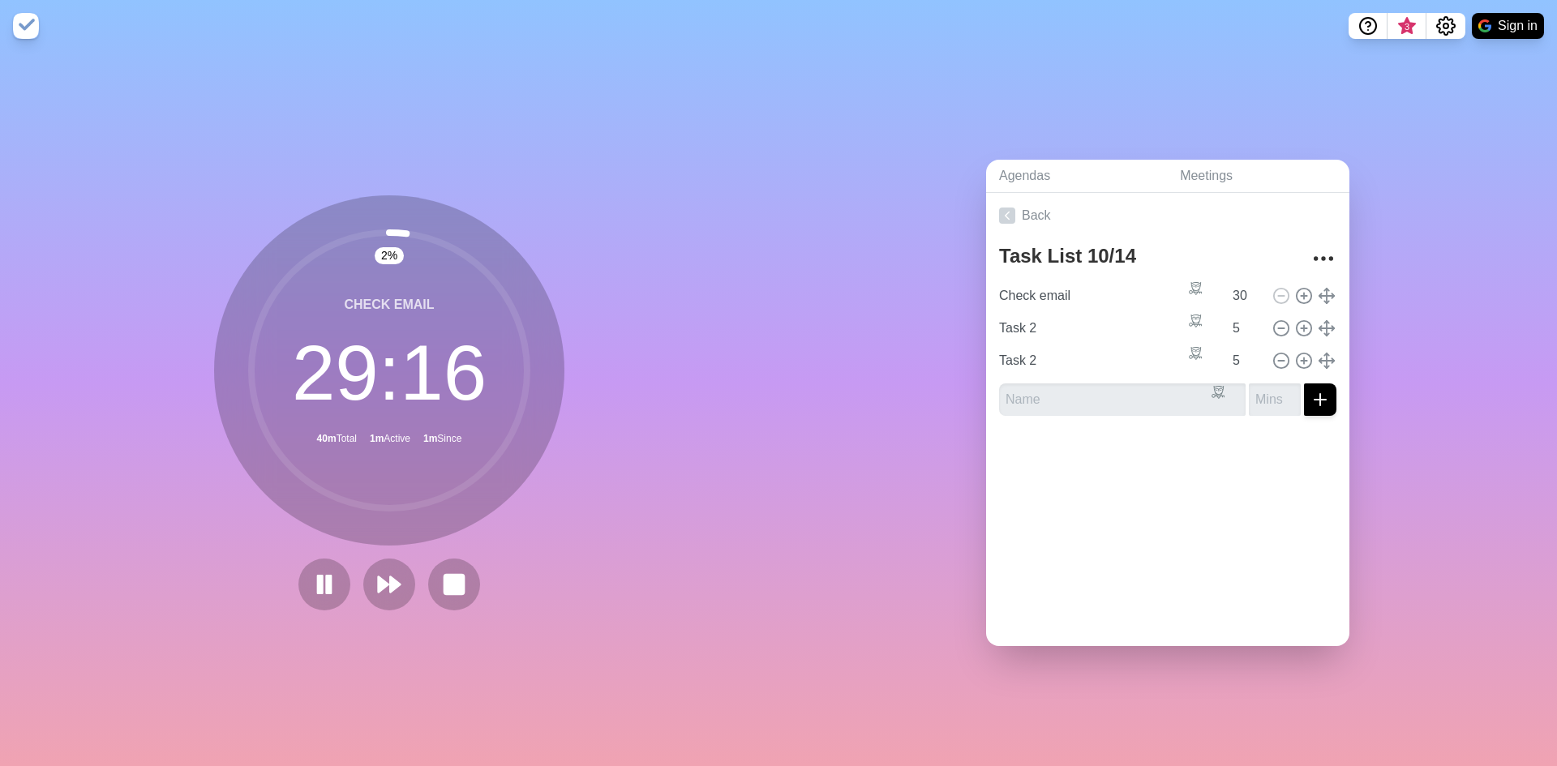
click at [1310, 335] on div "Task 2 5" at bounding box center [1167, 328] width 350 height 32
click at [1310, 251] on icon "More" at bounding box center [1323, 259] width 26 height 26
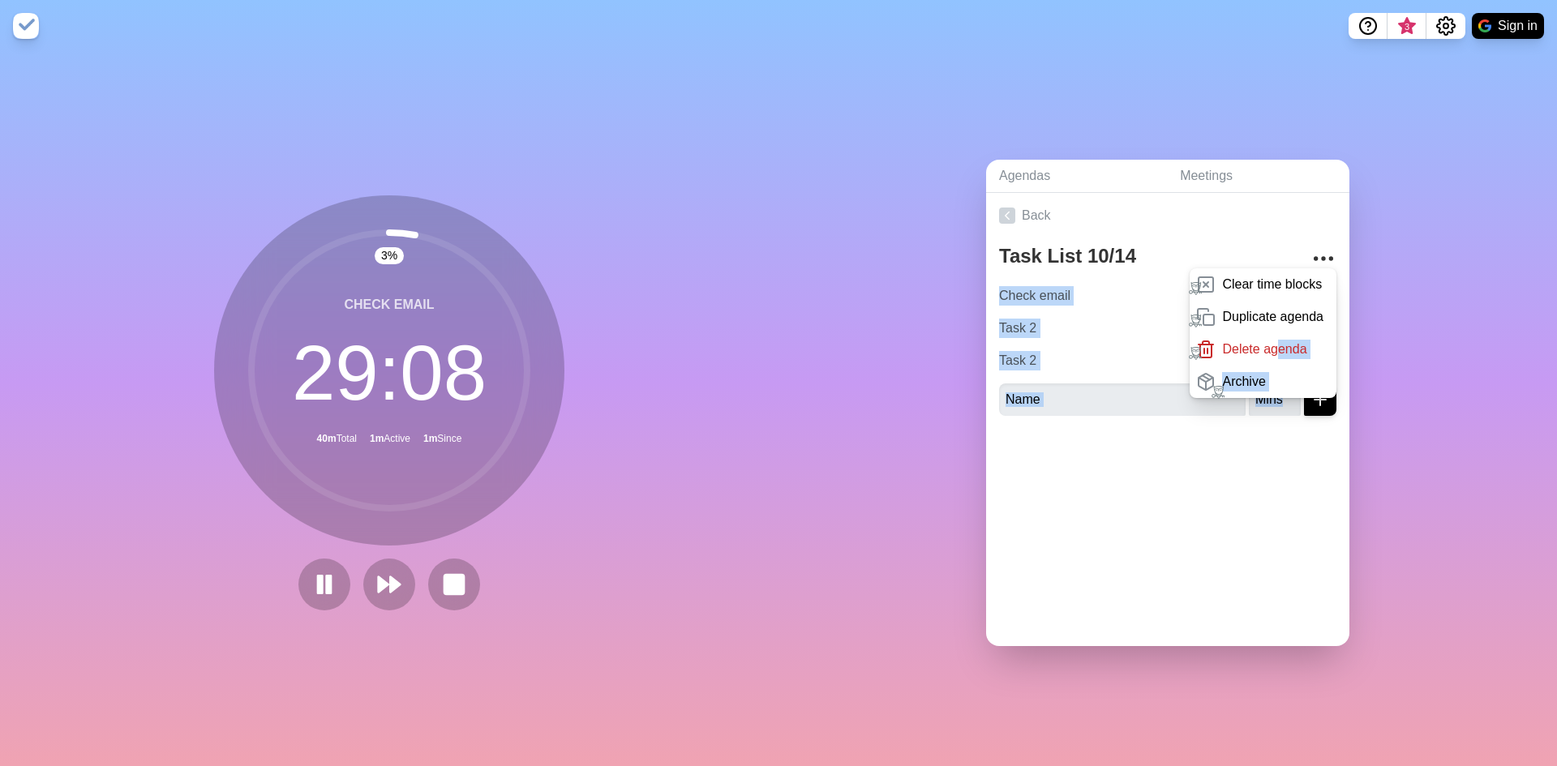
drag, startPoint x: 1259, startPoint y: 354, endPoint x: 1253, endPoint y: 439, distance: 85.4
click at [1253, 439] on div "Back Task List 10/14 Clear time blocks Duplicate agenda Delete agenda Archive C…" at bounding box center [1167, 419] width 363 height 453
click at [1236, 465] on div at bounding box center [1167, 461] width 363 height 65
click at [1043, 448] on div at bounding box center [1167, 461] width 363 height 65
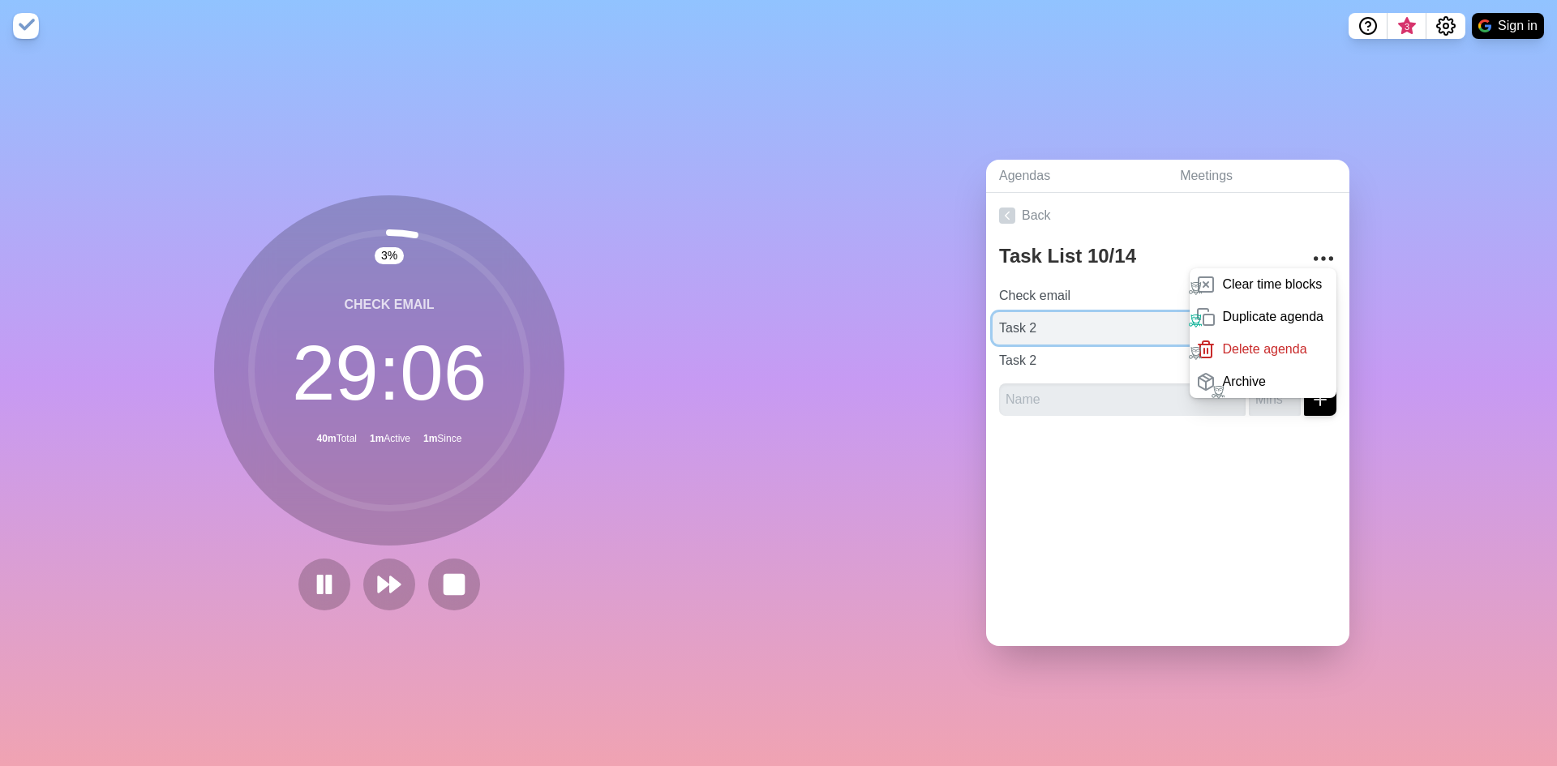
click at [1028, 320] on input "Task 2" at bounding box center [1107, 328] width 230 height 32
click at [1049, 352] on input "Task 2" at bounding box center [1107, 361] width 230 height 32
click at [1160, 195] on link "Back" at bounding box center [1167, 215] width 363 height 45
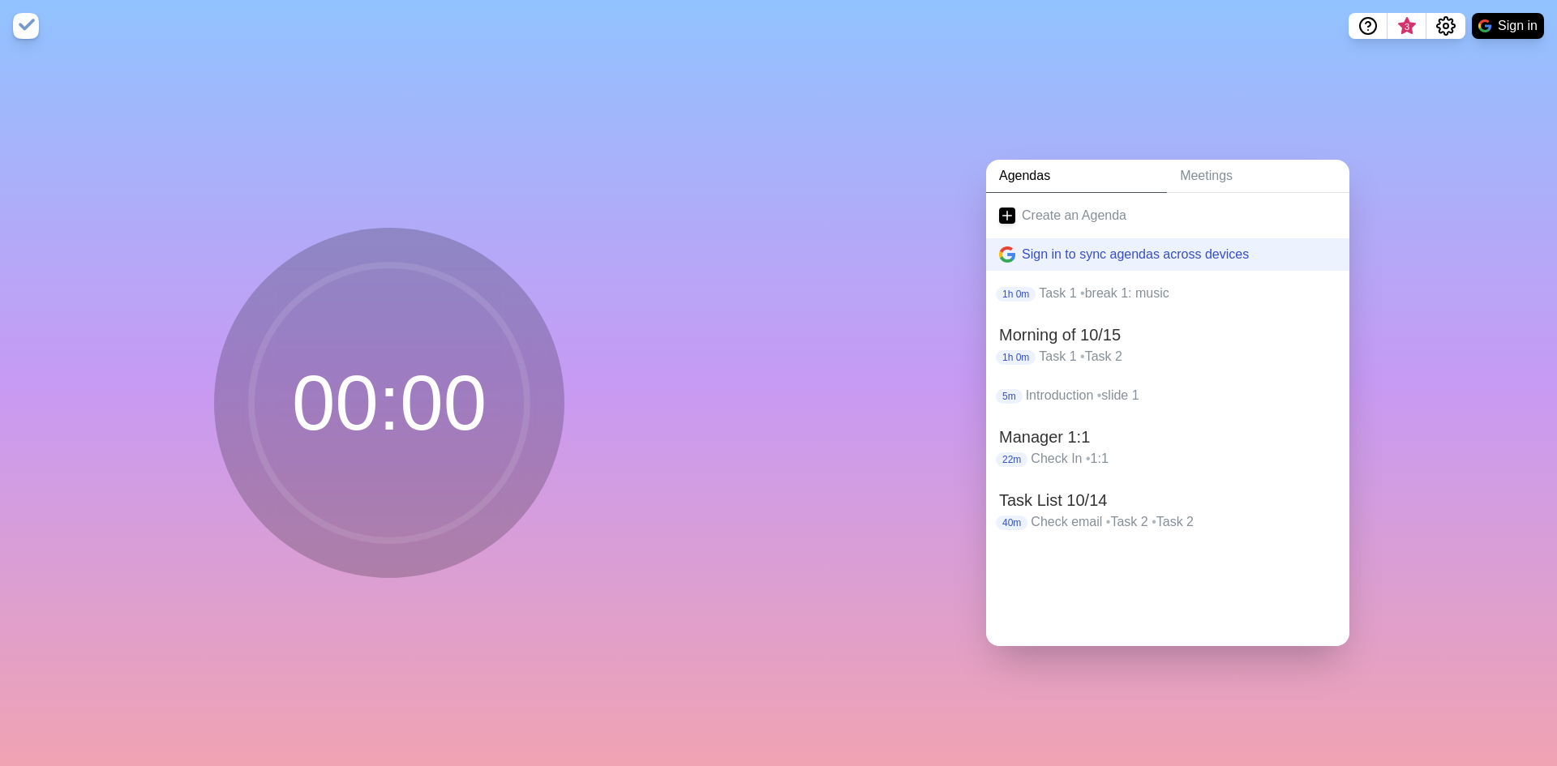
click at [1045, 170] on link "Agendas" at bounding box center [1076, 176] width 181 height 33
click at [1031, 169] on link "Agendas" at bounding box center [1076, 176] width 181 height 33
click at [1443, 25] on circle "Settings" at bounding box center [1445, 26] width 5 height 5
click at [1512, 22] on button "Sign in" at bounding box center [1508, 26] width 72 height 26
click at [1052, 207] on link "Create an Agenda" at bounding box center [1167, 215] width 363 height 45
